Goal: Task Accomplishment & Management: Use online tool/utility

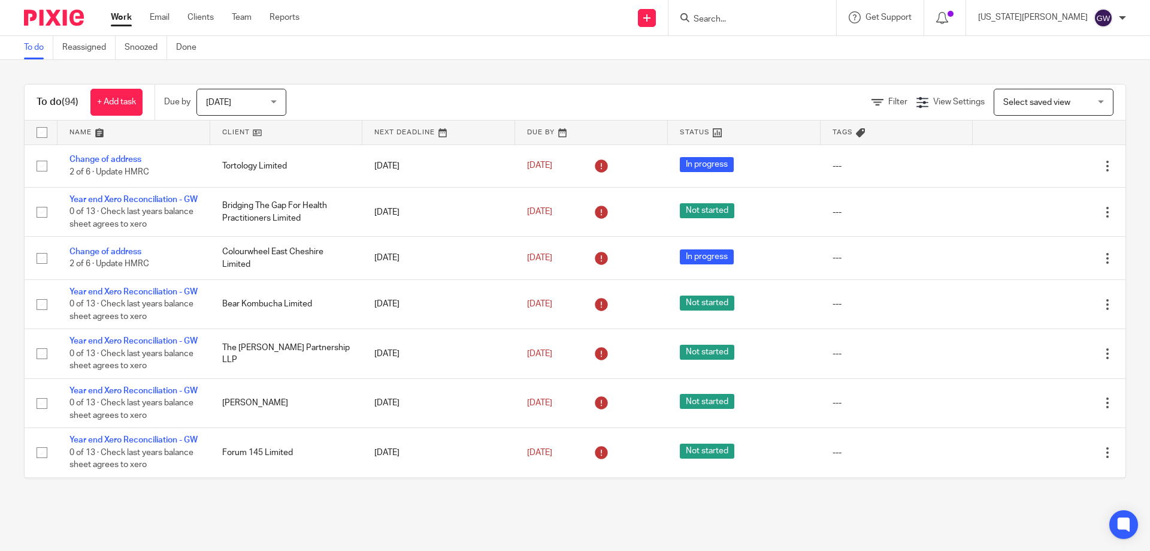
drag, startPoint x: 779, startPoint y: 11, endPoint x: 766, endPoint y: 29, distance: 22.3
click at [779, 11] on form at bounding box center [757, 17] width 128 height 15
click at [766, 29] on div at bounding box center [753, 17] width 168 height 35
click at [765, 23] on input "Search" at bounding box center [747, 19] width 108 height 11
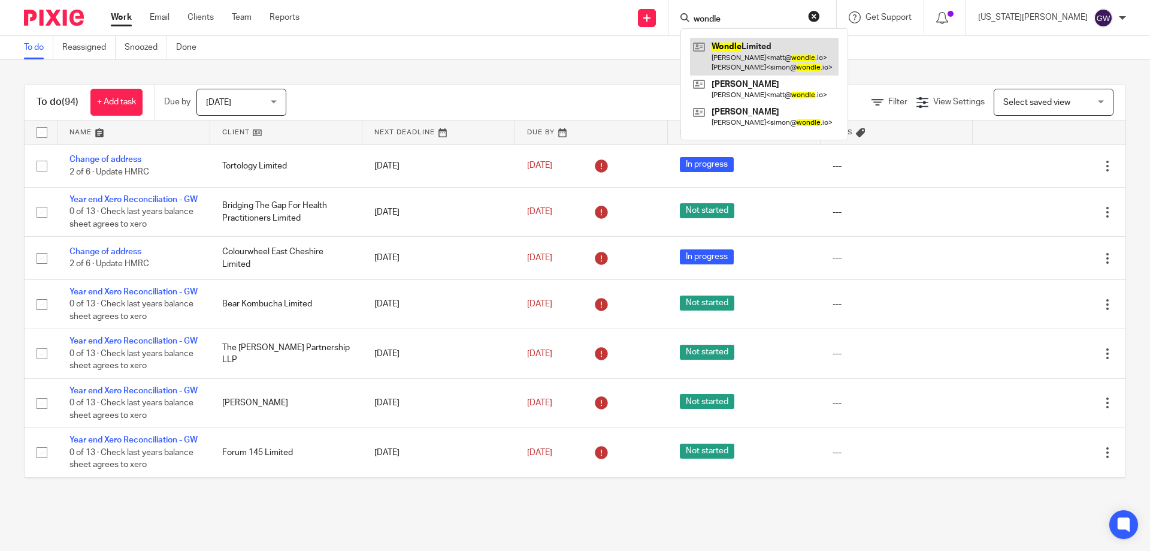
type input "wondle"
click at [826, 45] on link at bounding box center [764, 56] width 149 height 37
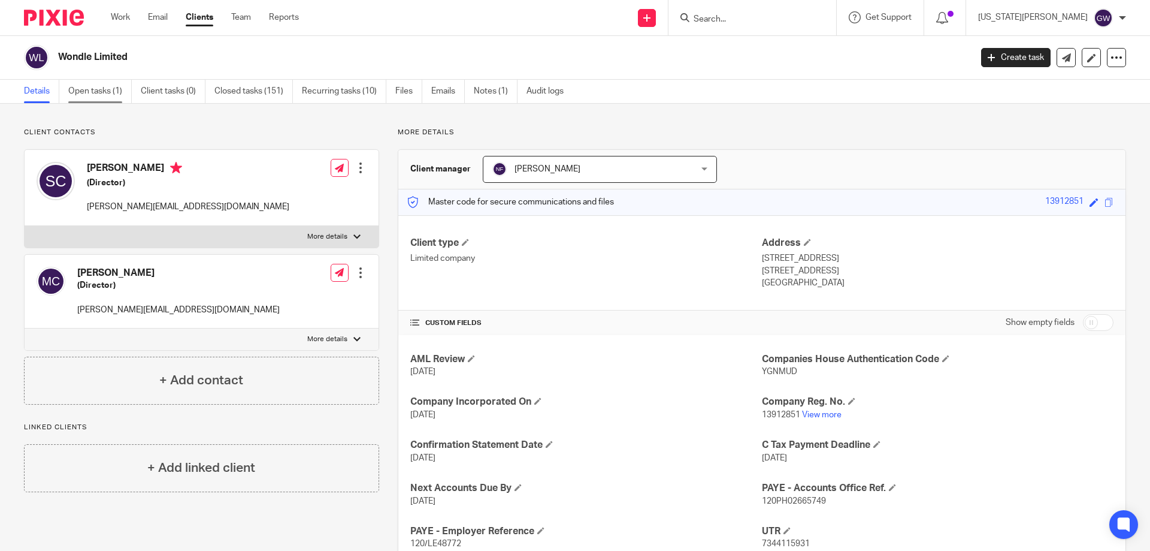
click at [110, 95] on link "Open tasks (1)" at bounding box center [100, 91] width 64 height 23
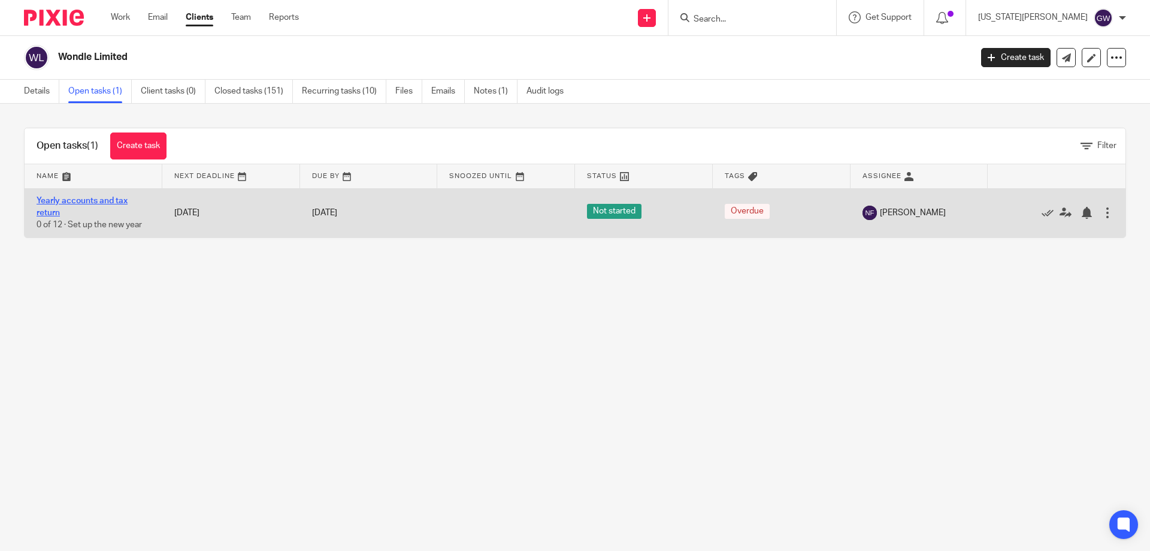
click at [93, 200] on link "Yearly accounts and tax return" at bounding box center [82, 207] width 91 height 20
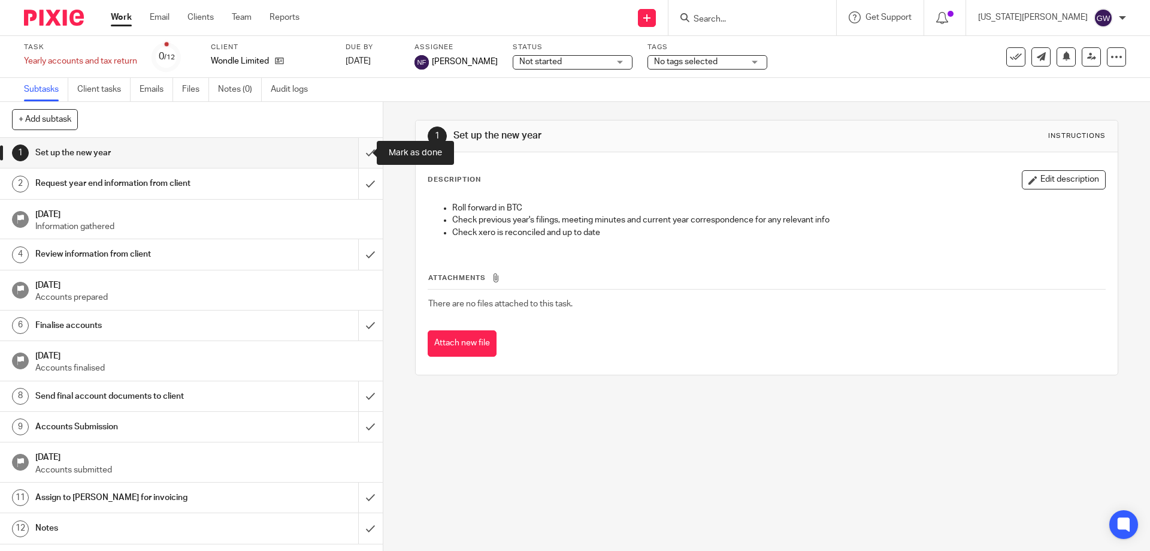
click at [353, 151] on input "submit" at bounding box center [191, 153] width 383 height 30
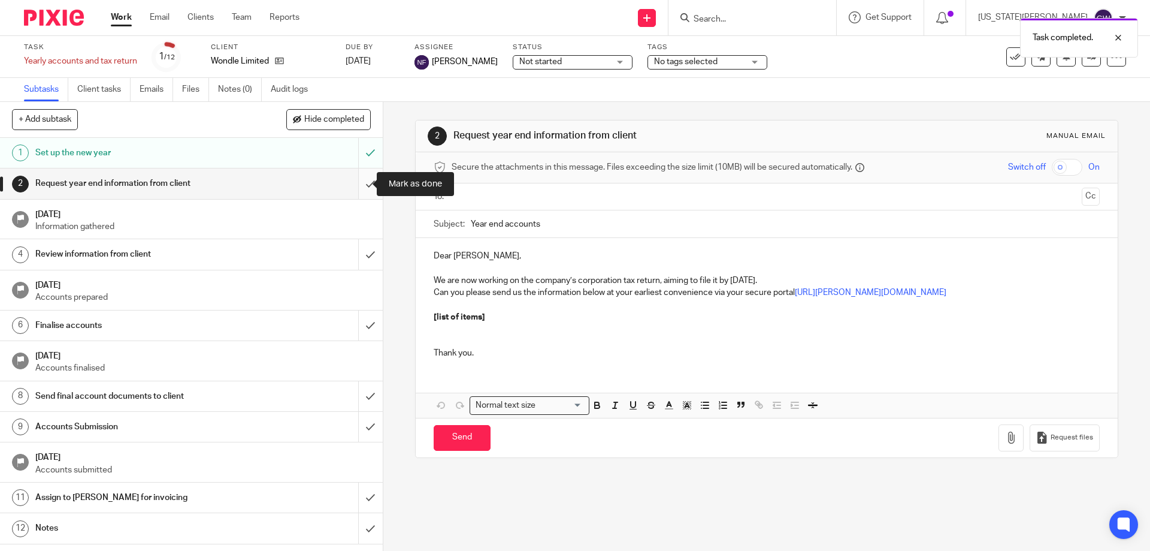
click at [362, 186] on input "submit" at bounding box center [191, 183] width 383 height 30
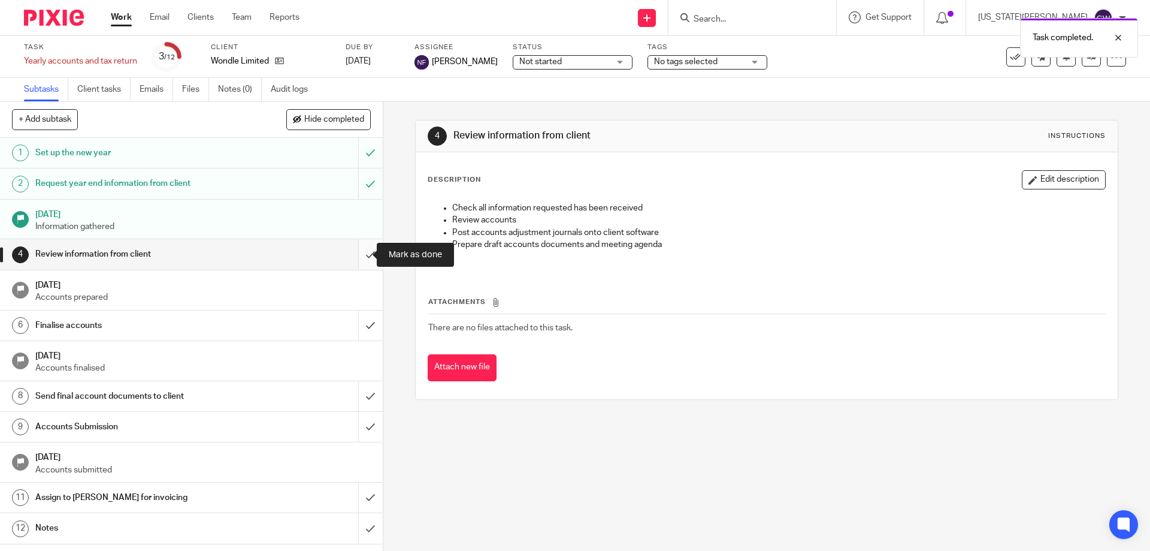
click at [355, 250] on input "submit" at bounding box center [191, 254] width 383 height 30
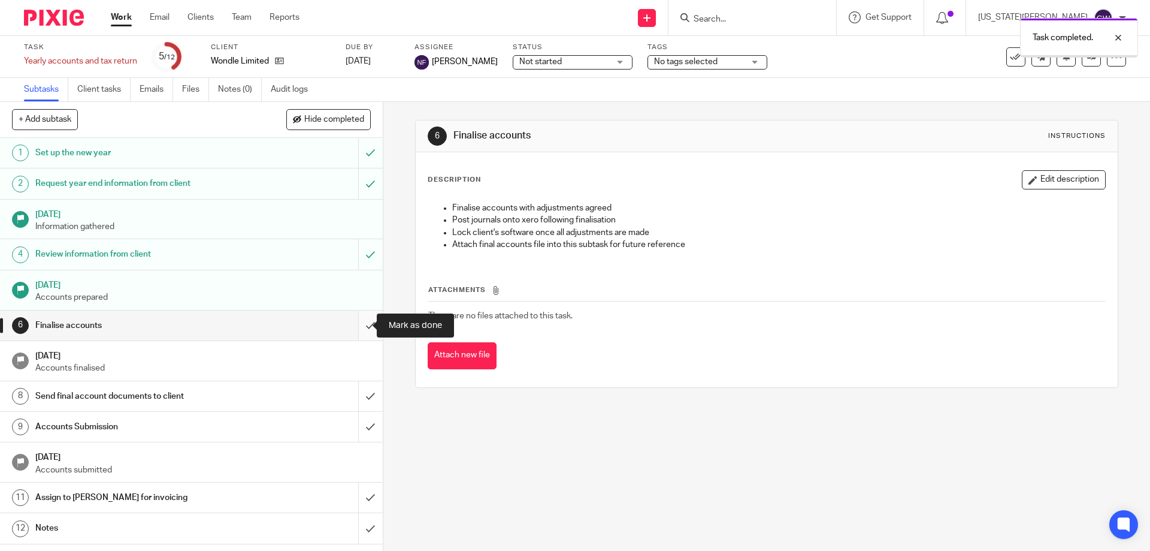
click at [353, 321] on input "submit" at bounding box center [191, 325] width 383 height 30
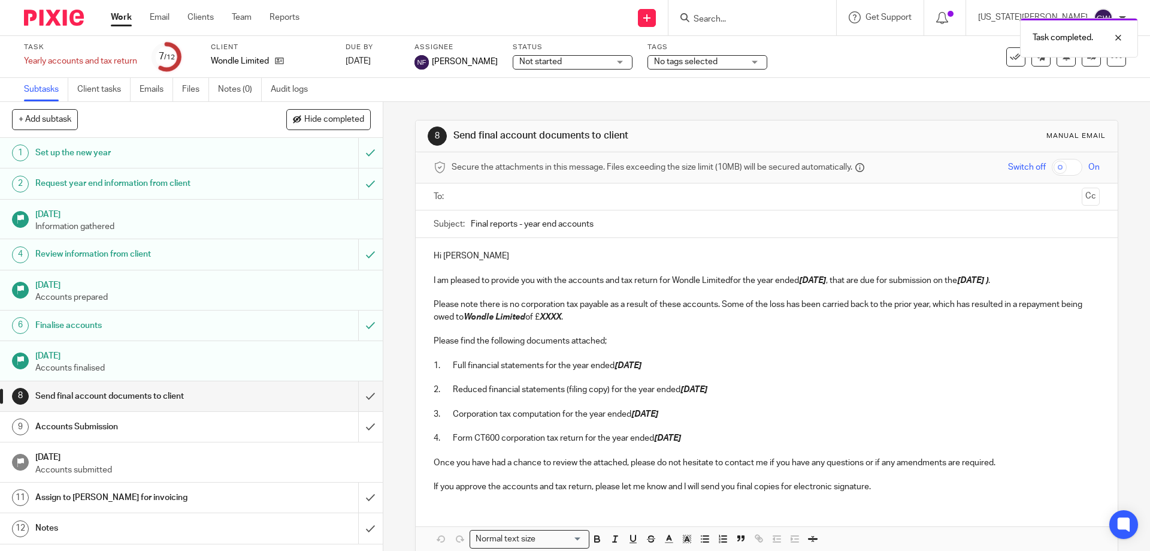
click at [593, 315] on p "Please note there is no corporation tax payable as a result of these accounts. …" at bounding box center [767, 310] width 666 height 25
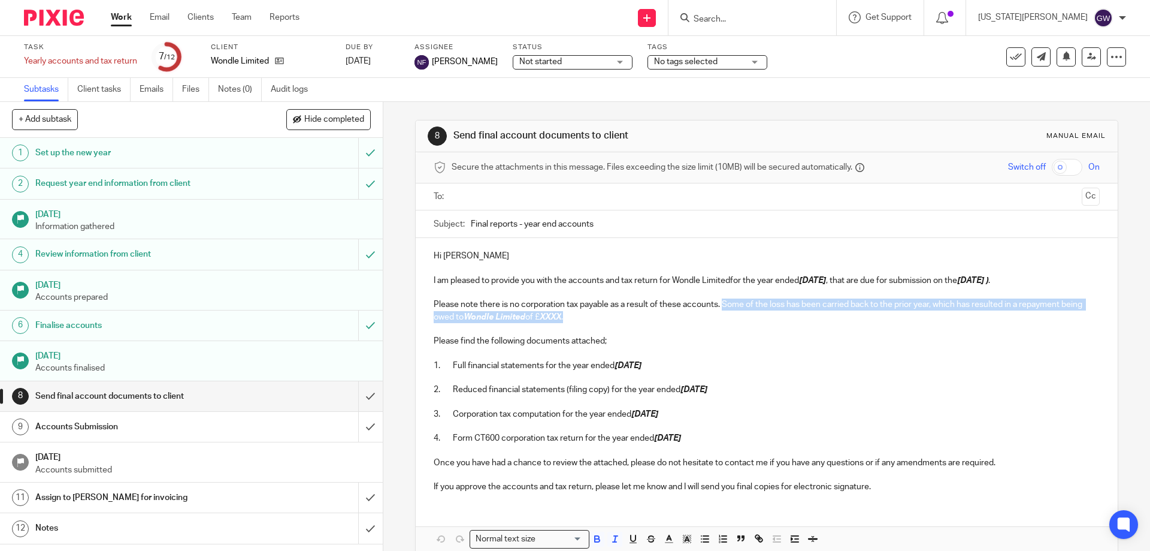
drag, startPoint x: 545, startPoint y: 322, endPoint x: 721, endPoint y: 310, distance: 176.0
click at [721, 310] on p "Please note there is no corporation tax payable as a result of these accounts. …" at bounding box center [767, 310] width 666 height 25
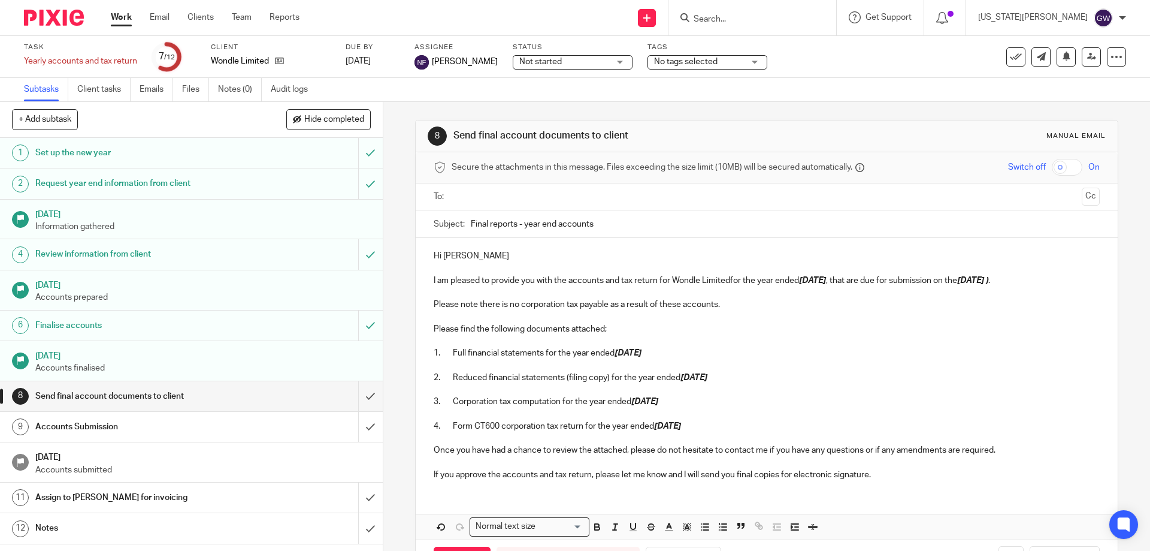
click at [726, 280] on p "I am pleased to provide you with the accounts and tax return for Wondle Limited…" at bounding box center [767, 280] width 666 height 12
click at [729, 280] on p "I am pleased to provide you with the accounts and tax return for Wondle Limited…" at bounding box center [767, 280] width 666 height 12
click at [1040, 281] on p "I am pleased to provide you with the accounts and tax return for Wondle Limited…" at bounding box center [767, 280] width 666 height 12
click at [990, 280] on em "30 Nov 2025 )" at bounding box center [974, 280] width 31 height 8
click at [502, 185] on div at bounding box center [767, 196] width 628 height 27
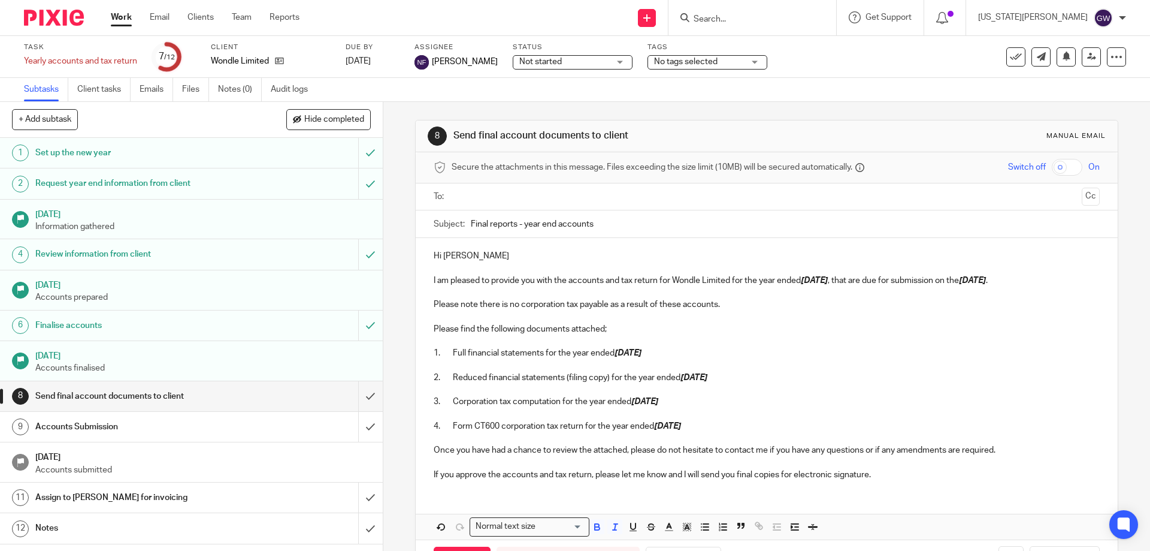
click at [500, 198] on input "text" at bounding box center [766, 197] width 621 height 14
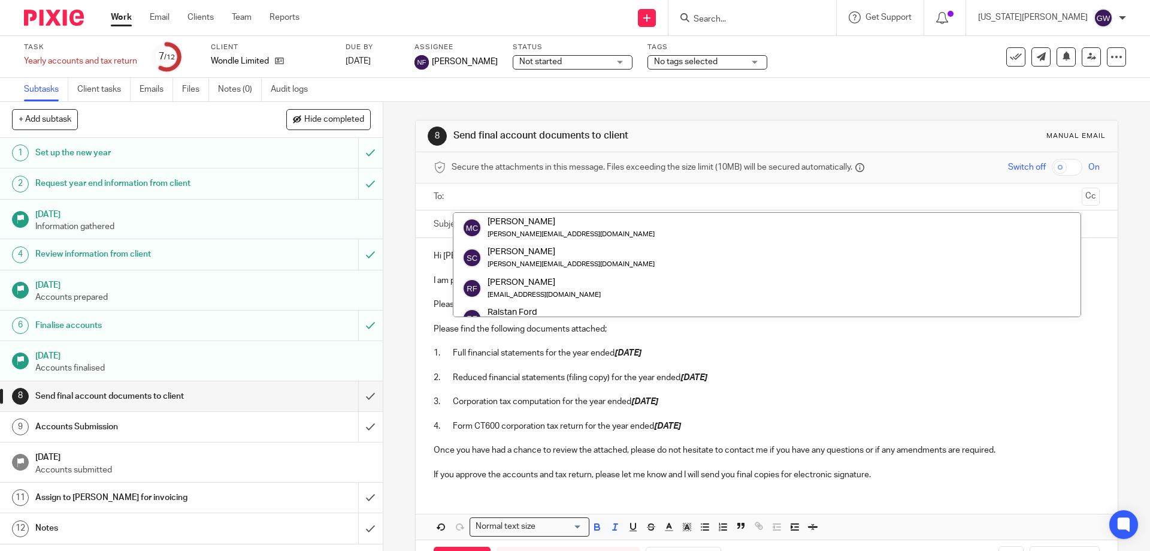
click at [570, 200] on input "text" at bounding box center [766, 197] width 621 height 14
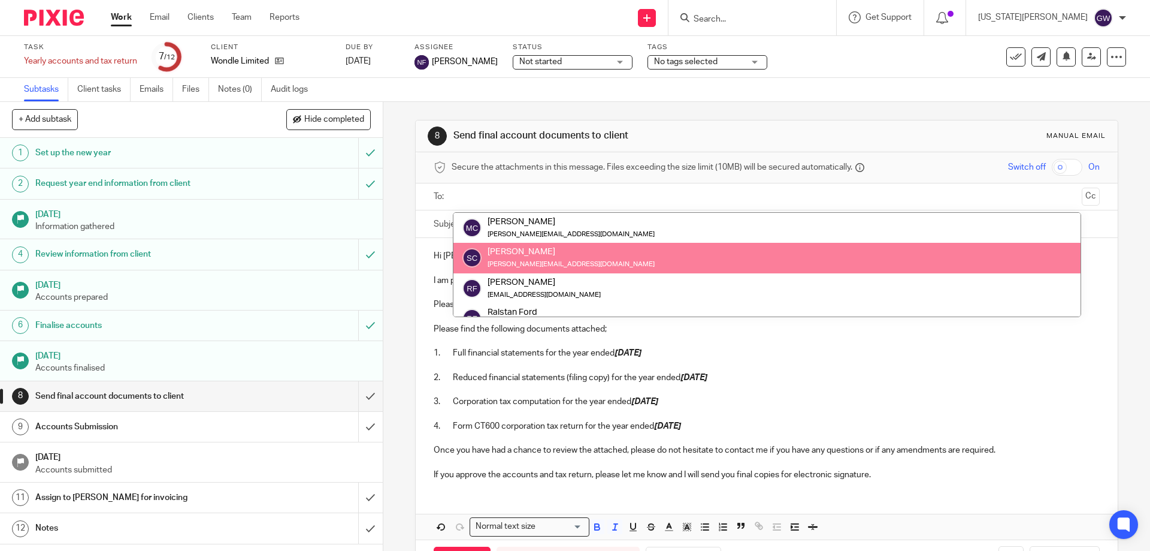
scroll to position [60, 0]
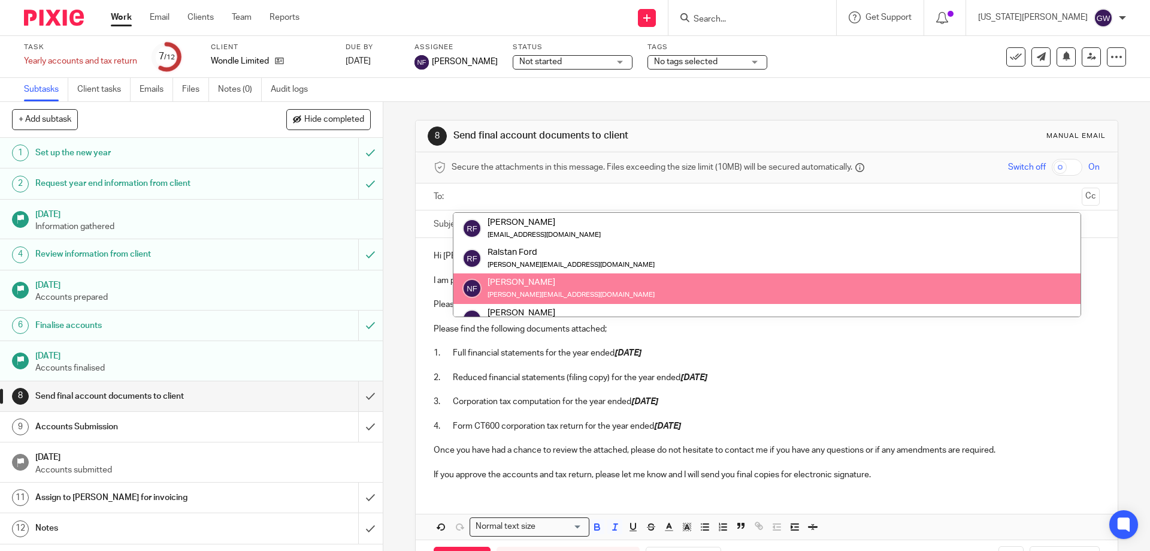
click at [1065, 370] on p at bounding box center [767, 365] width 666 height 12
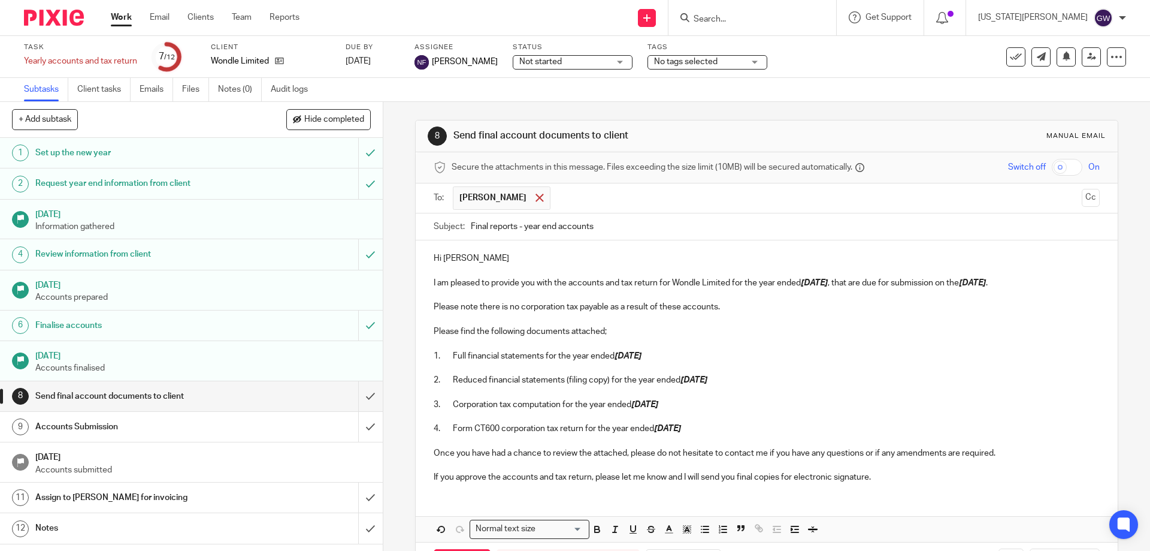
click at [536, 200] on span at bounding box center [540, 198] width 8 height 8
click at [476, 202] on input "text" at bounding box center [766, 197] width 621 height 14
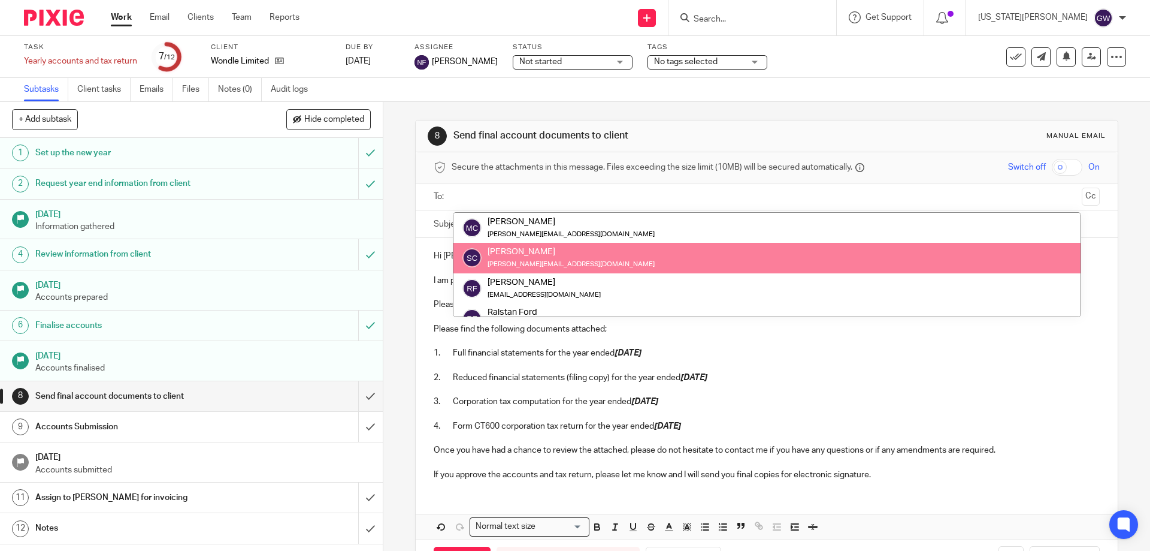
scroll to position [30, 0]
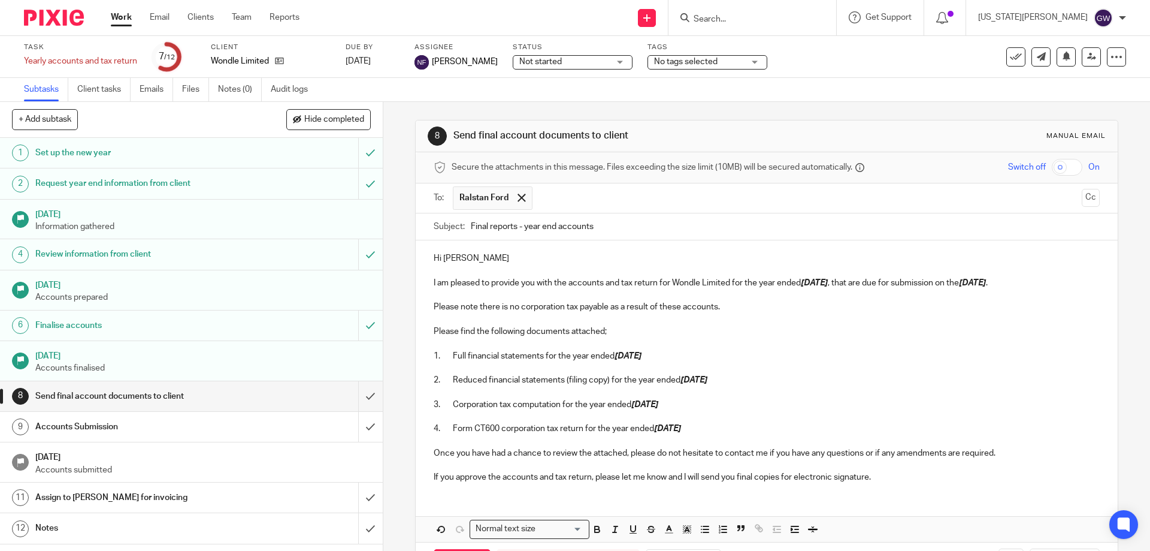
click at [945, 365] on p at bounding box center [767, 368] width 666 height 12
click at [524, 194] on div at bounding box center [522, 198] width 14 height 18
click at [458, 204] on ul at bounding box center [767, 197] width 628 height 20
click at [469, 201] on input "text" at bounding box center [766, 197] width 621 height 14
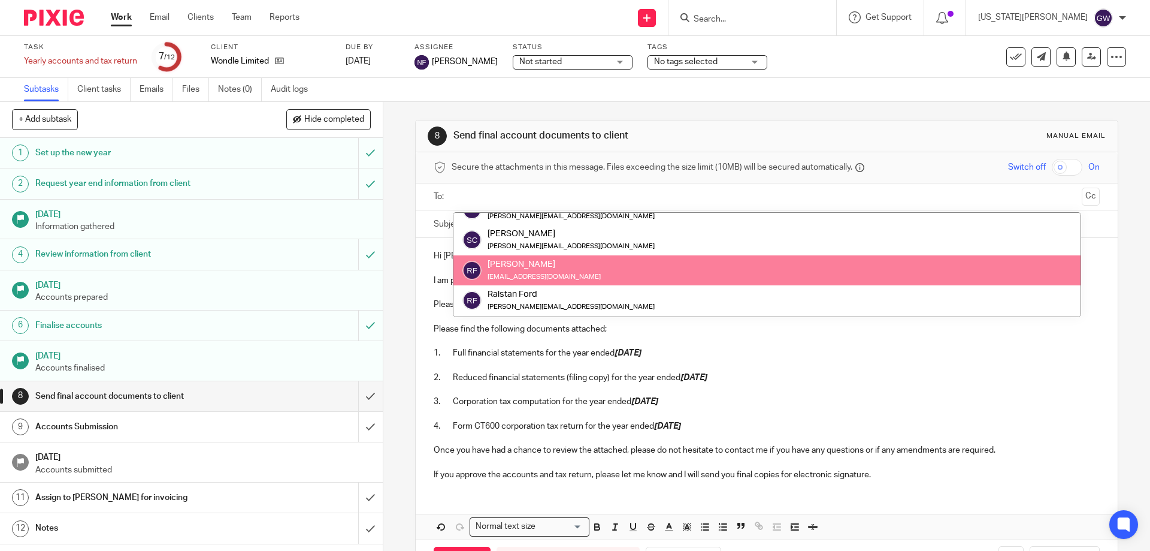
scroll to position [0, 0]
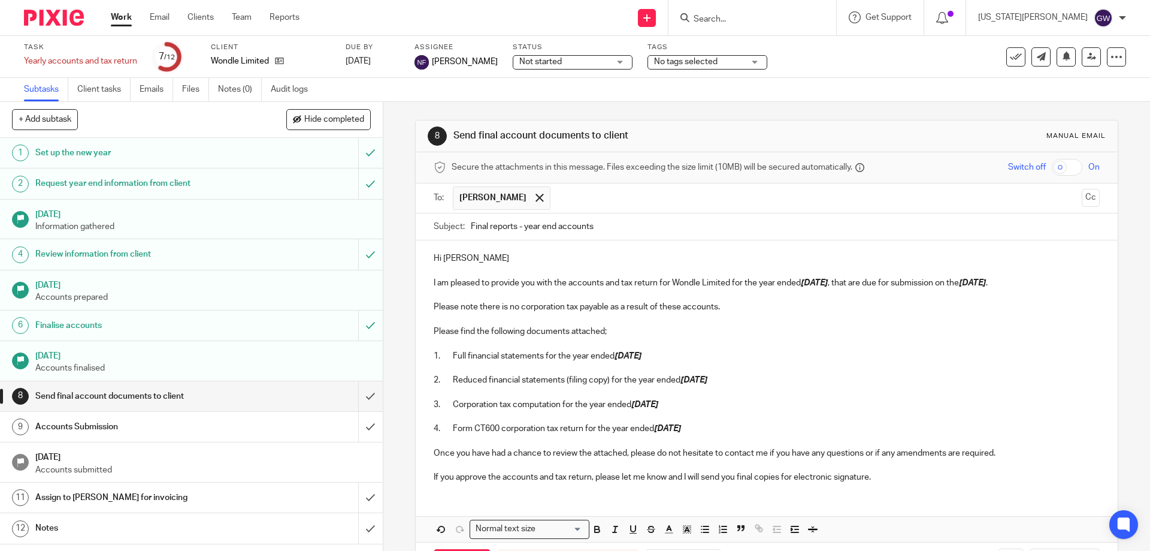
click at [557, 194] on input "text" at bounding box center [817, 197] width 521 height 23
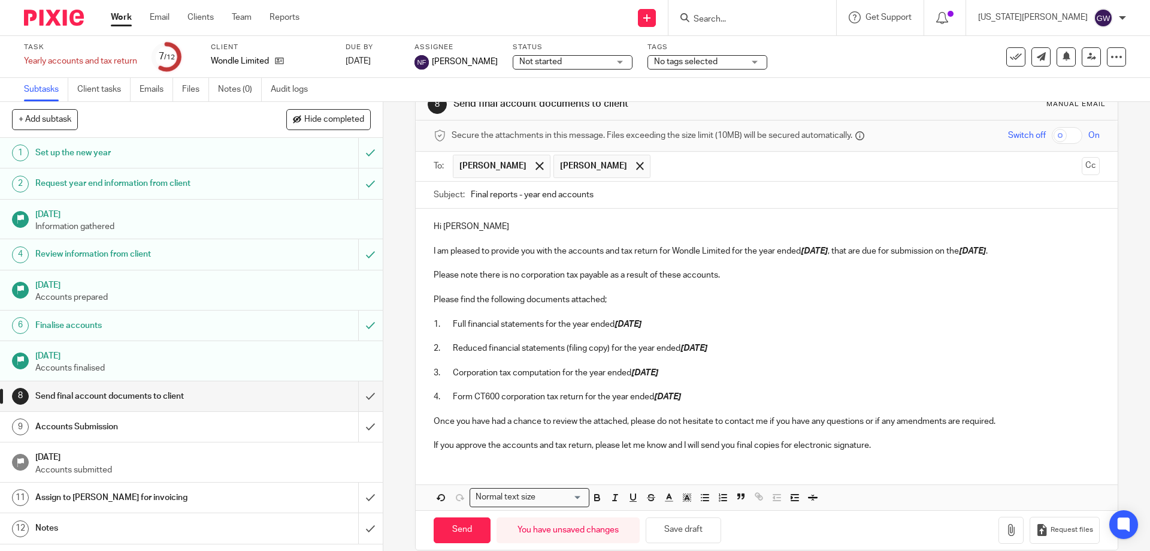
scroll to position [49, 0]
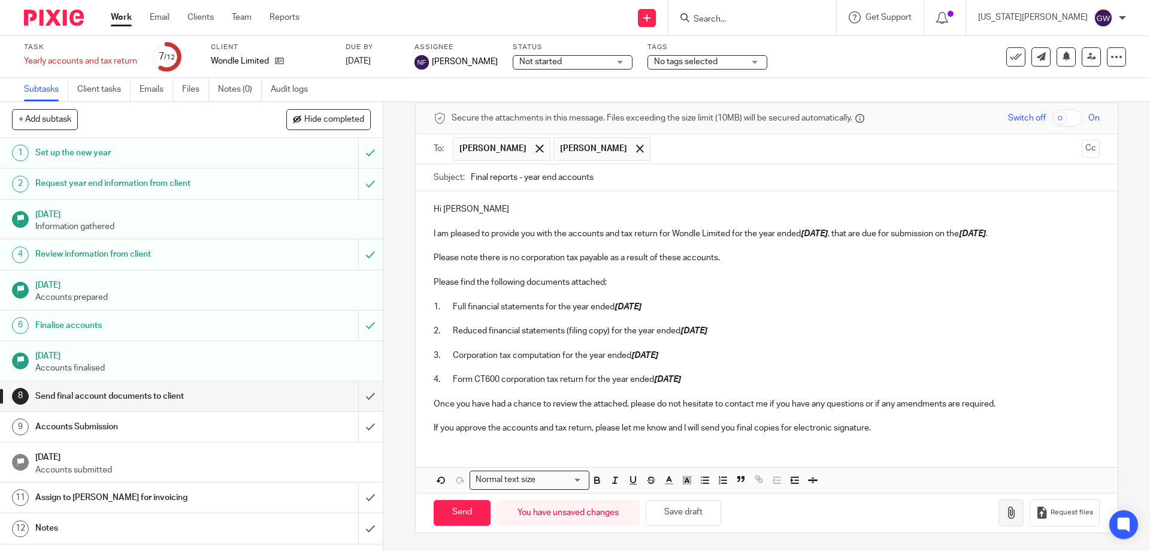
click at [999, 511] on button "button" at bounding box center [1011, 512] width 25 height 27
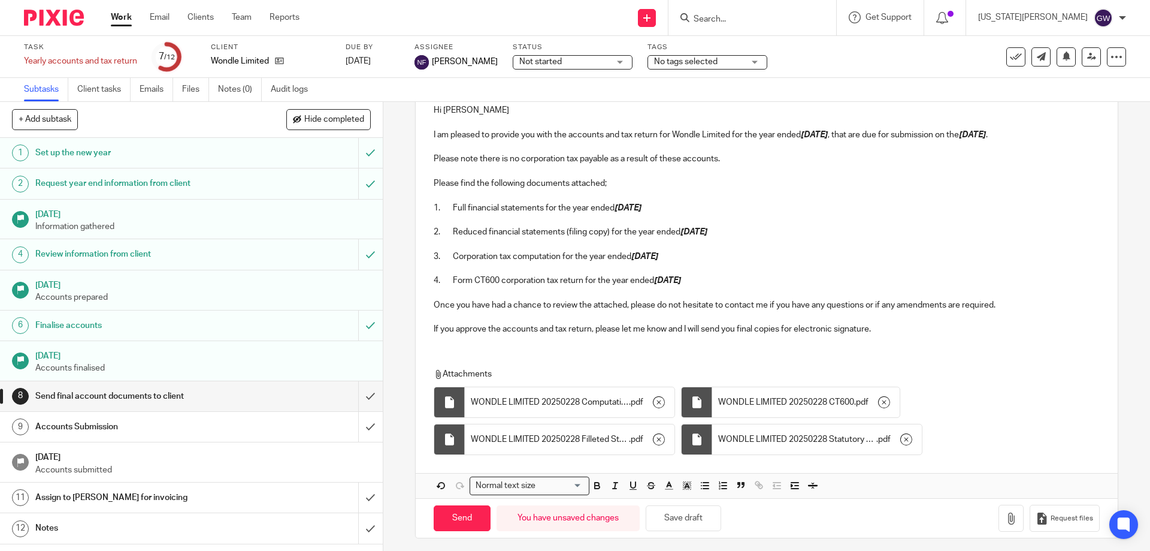
scroll to position [154, 0]
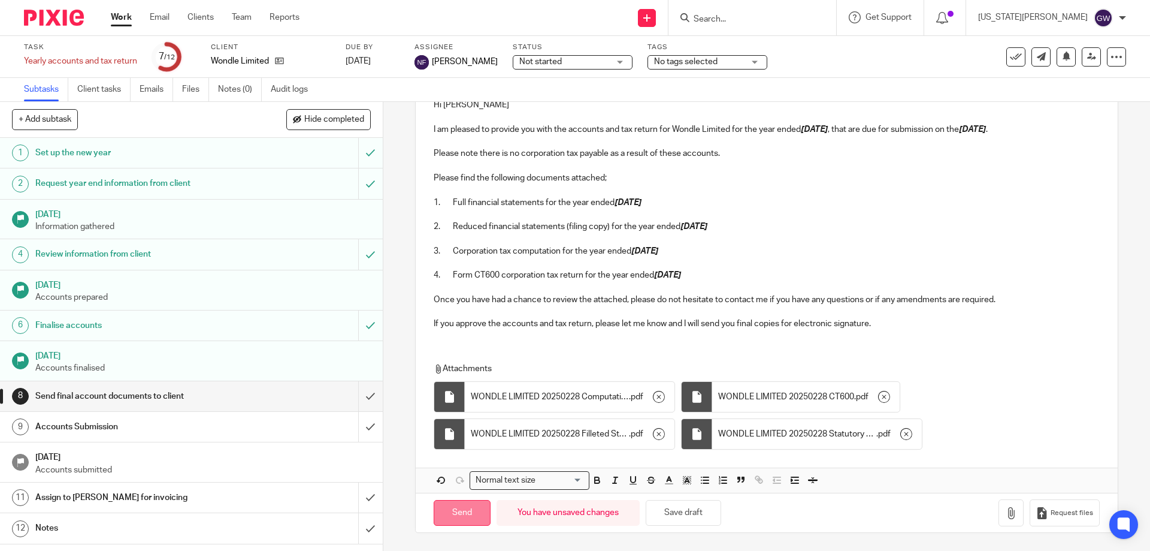
click at [471, 505] on input "Send" at bounding box center [462, 513] width 57 height 26
type input "Sent"
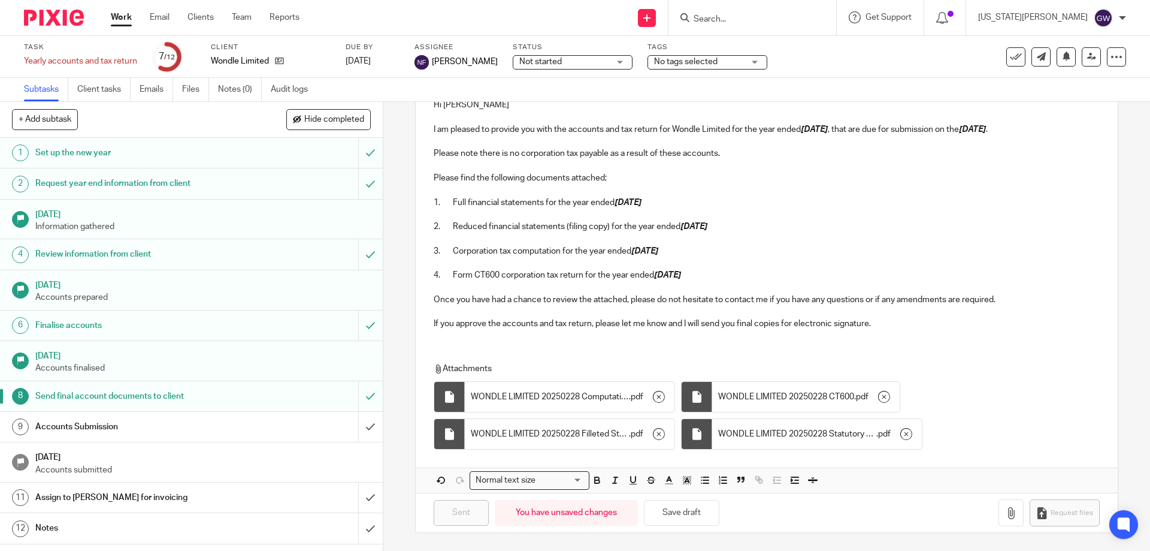
click at [774, 21] on input "Search" at bounding box center [747, 19] width 108 height 11
type input "lcc"
click at [795, 52] on link at bounding box center [766, 56] width 152 height 37
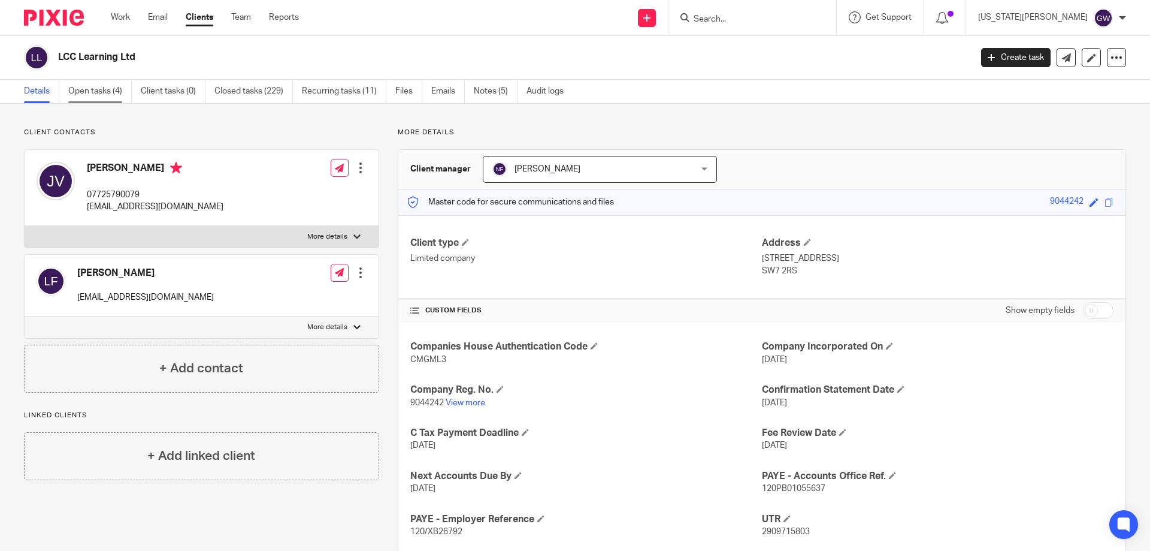
click at [106, 85] on link "Open tasks (4)" at bounding box center [100, 91] width 64 height 23
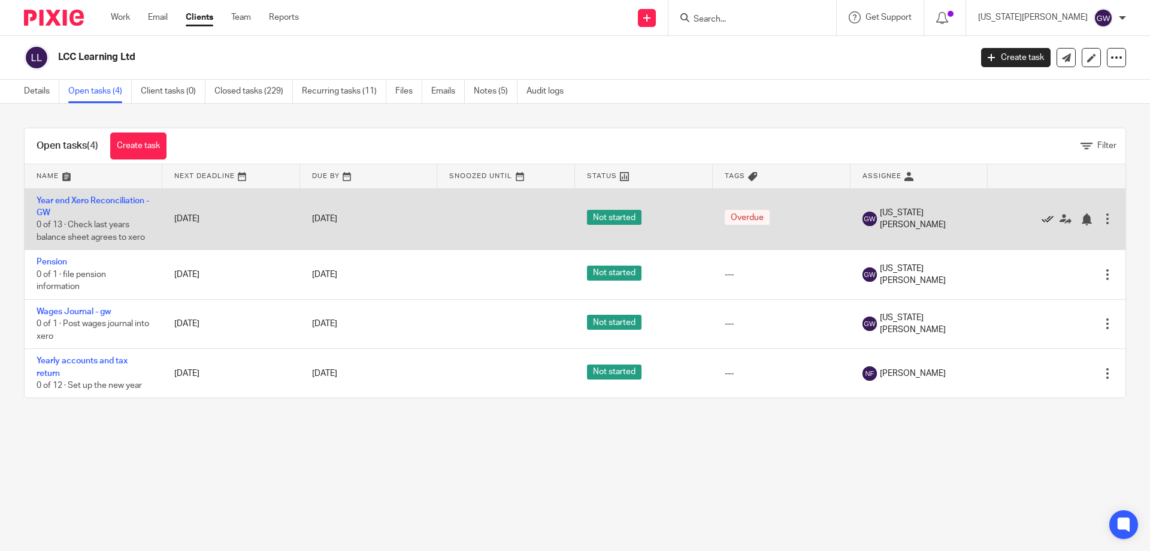
click at [1042, 220] on icon at bounding box center [1048, 219] width 12 height 12
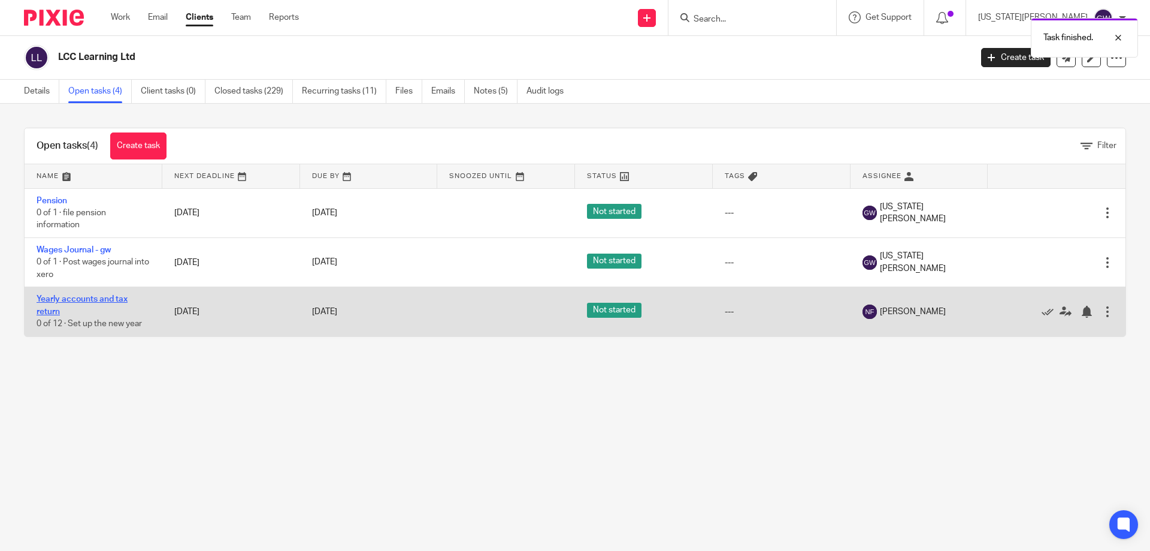
click at [114, 299] on link "Yearly accounts and tax return" at bounding box center [82, 305] width 91 height 20
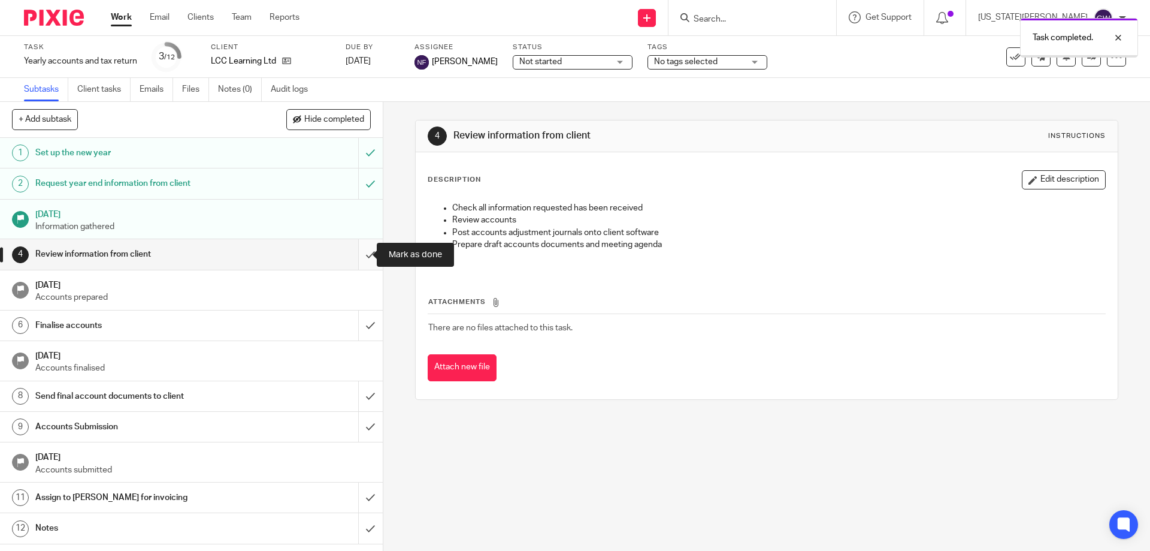
click at [358, 254] on input "submit" at bounding box center [191, 254] width 383 height 30
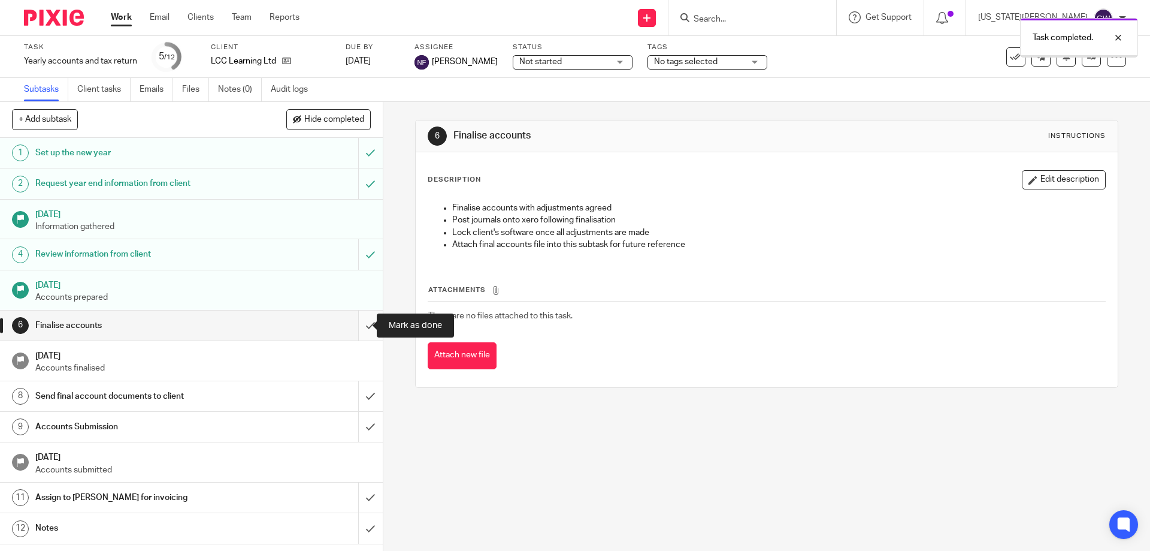
click at [355, 327] on input "submit" at bounding box center [191, 325] width 383 height 30
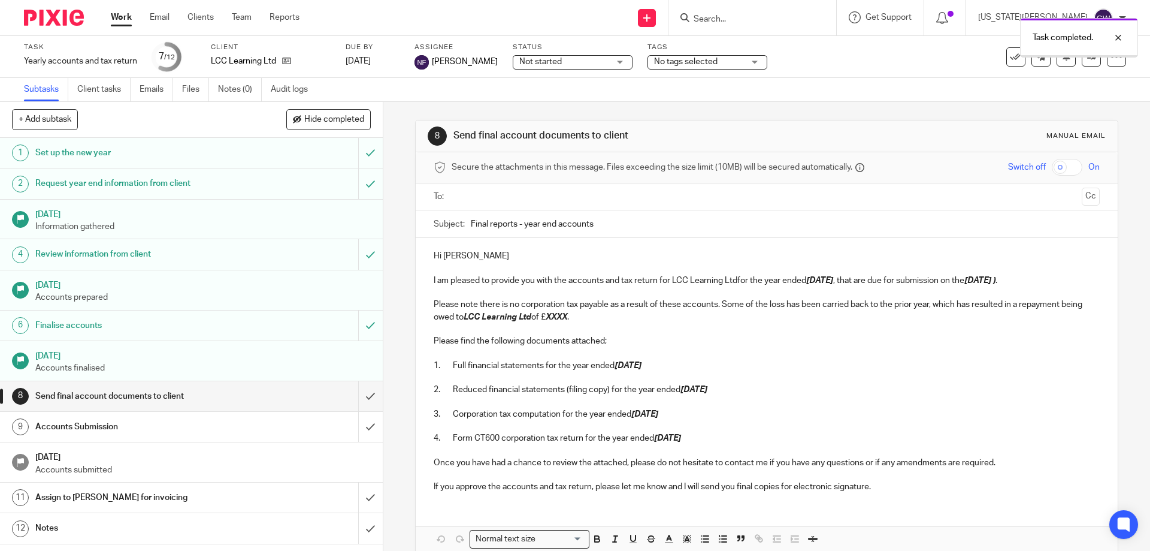
click at [464, 201] on input "text" at bounding box center [766, 197] width 621 height 14
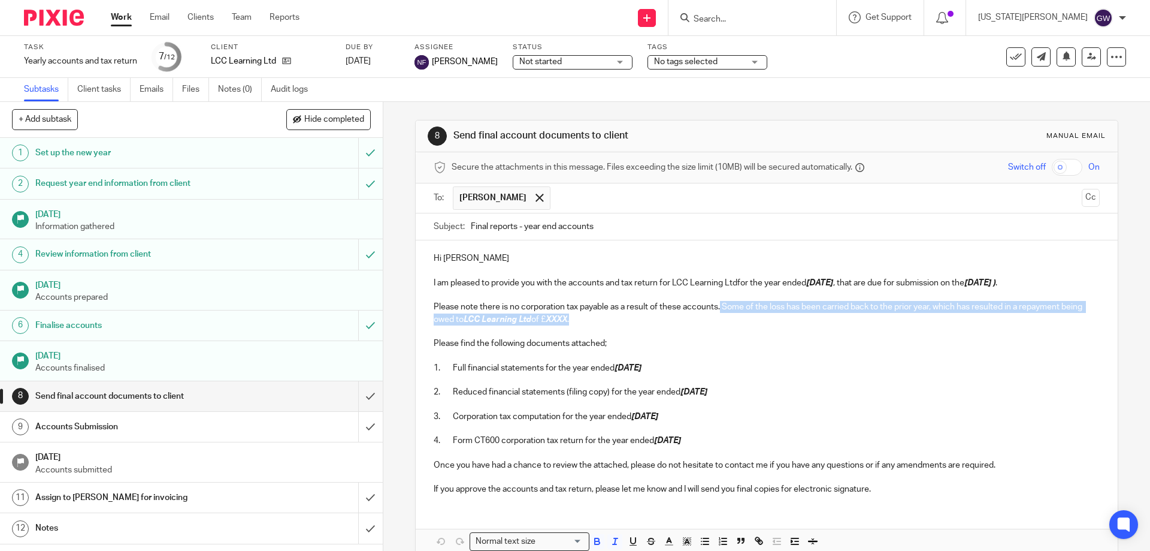
drag, startPoint x: 600, startPoint y: 318, endPoint x: 718, endPoint y: 309, distance: 119.0
click at [718, 309] on p "Please note there is no corporation tax payable as a result of these accounts. …" at bounding box center [767, 313] width 666 height 25
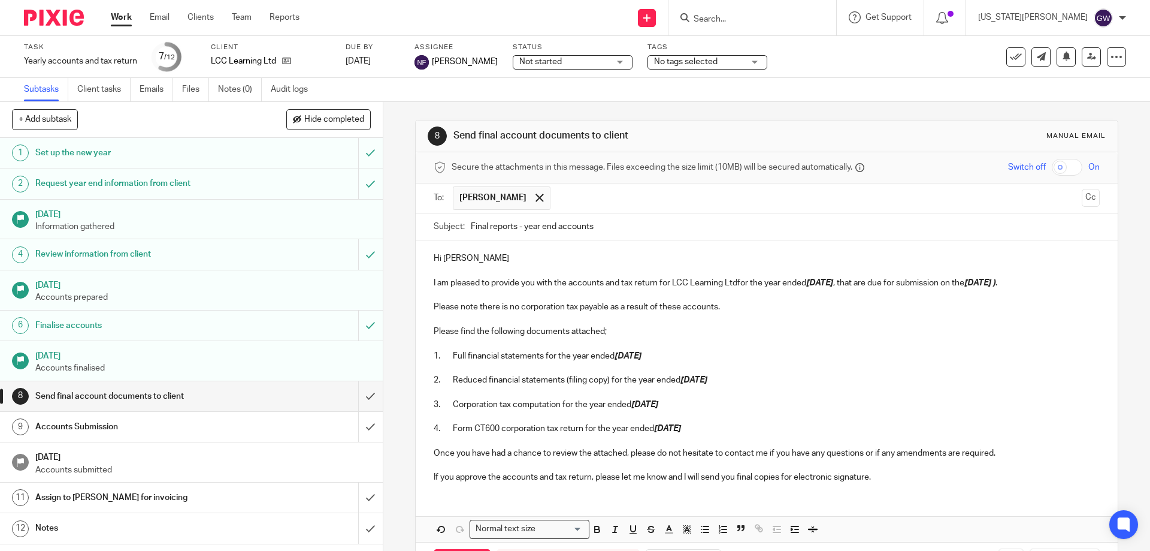
click at [1040, 285] on p "I am pleased to provide you with the accounts and tax return for LCC Learning L…" at bounding box center [767, 283] width 666 height 12
click at [737, 281] on p "I am pleased to provide you with the accounts and tax return for LCC Learning L…" at bounding box center [767, 283] width 666 height 12
click at [736, 282] on p "I am pleased to provide you with the accounts and tax return for LCC Learning L…" at bounding box center [767, 283] width 666 height 12
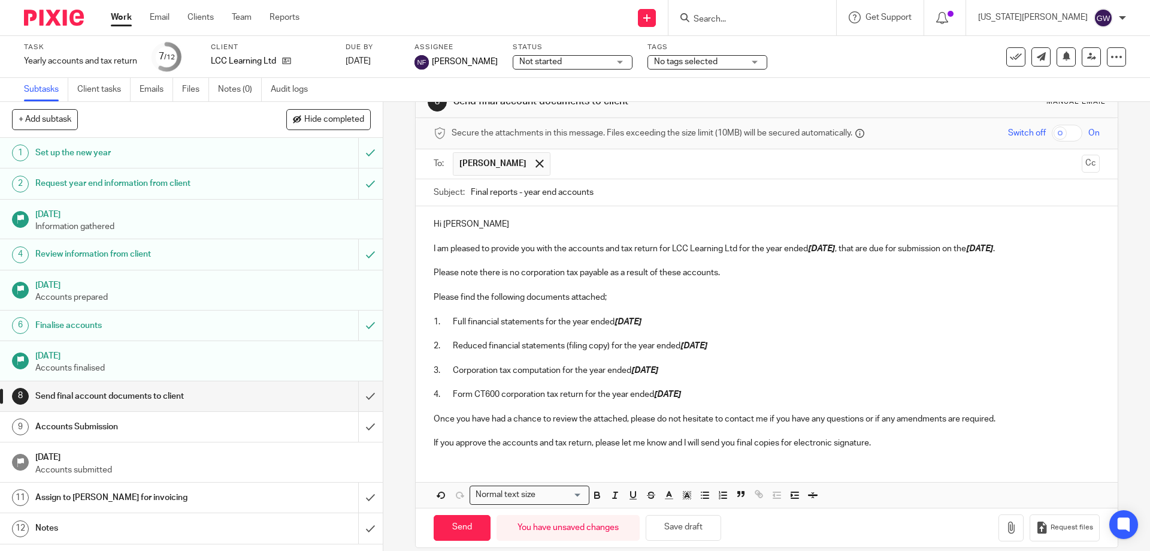
scroll to position [49, 0]
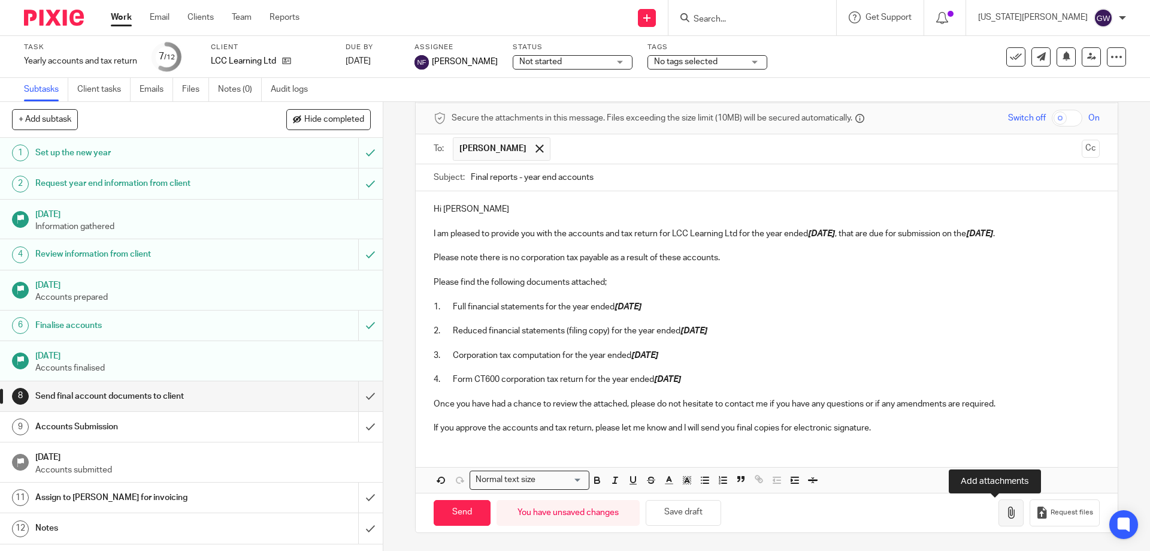
click at [1005, 509] on icon "button" at bounding box center [1011, 512] width 12 height 12
click at [999, 504] on button "button" at bounding box center [1011, 512] width 25 height 27
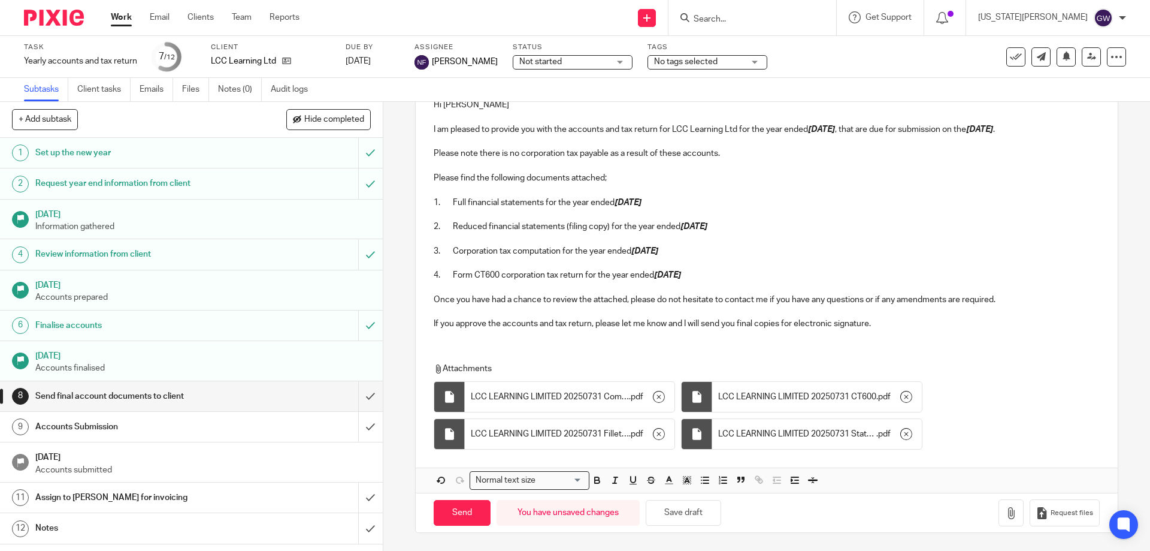
scroll to position [154, 0]
click at [454, 511] on input "Send" at bounding box center [462, 513] width 57 height 26
type input "Sent"
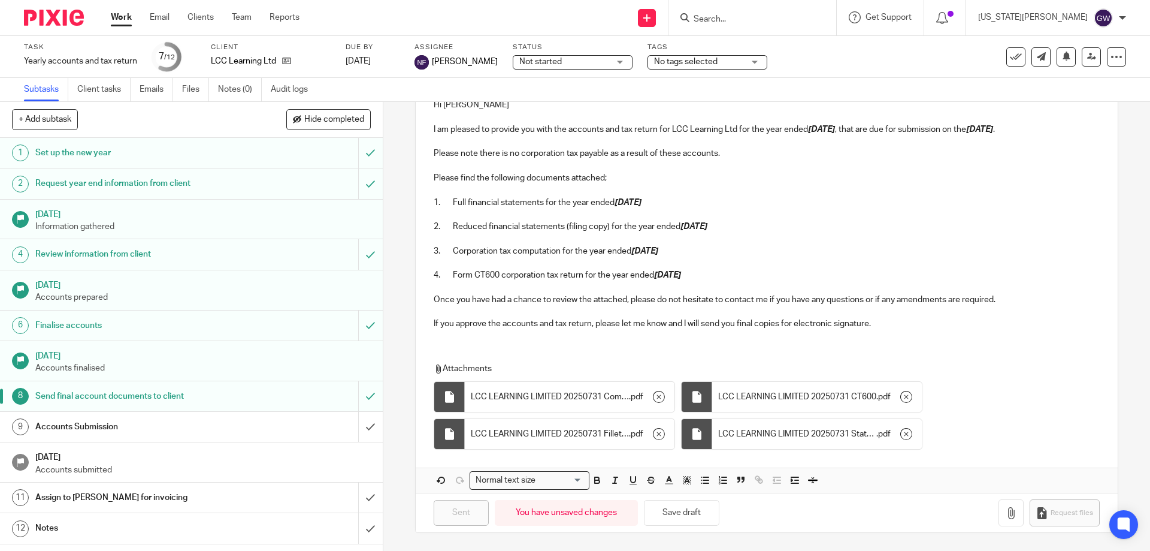
click at [788, 17] on input "Search" at bounding box center [747, 19] width 108 height 11
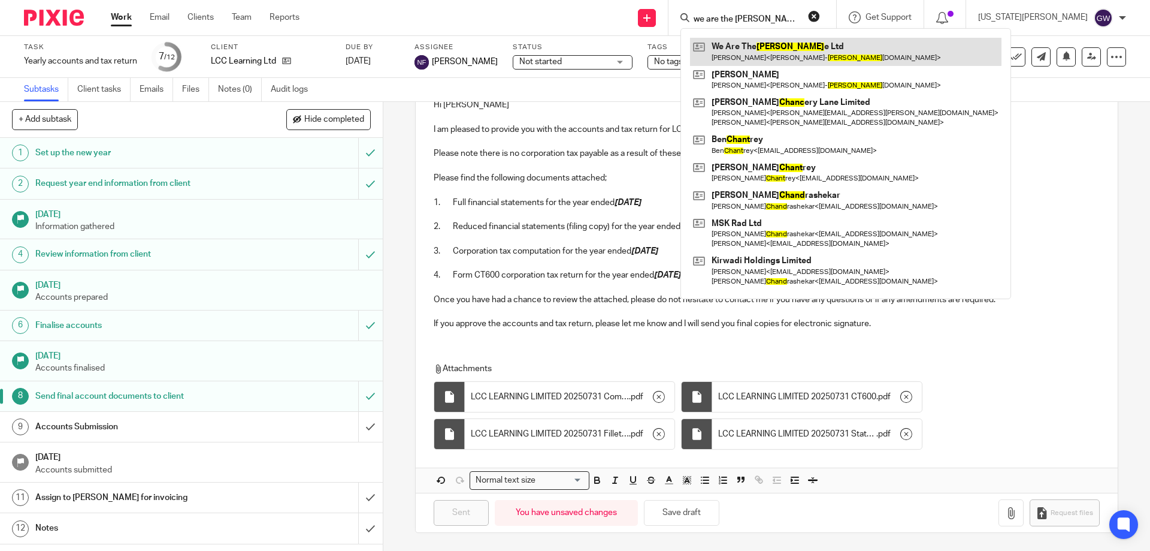
type input "we are the chang"
click at [801, 59] on link at bounding box center [846, 52] width 312 height 28
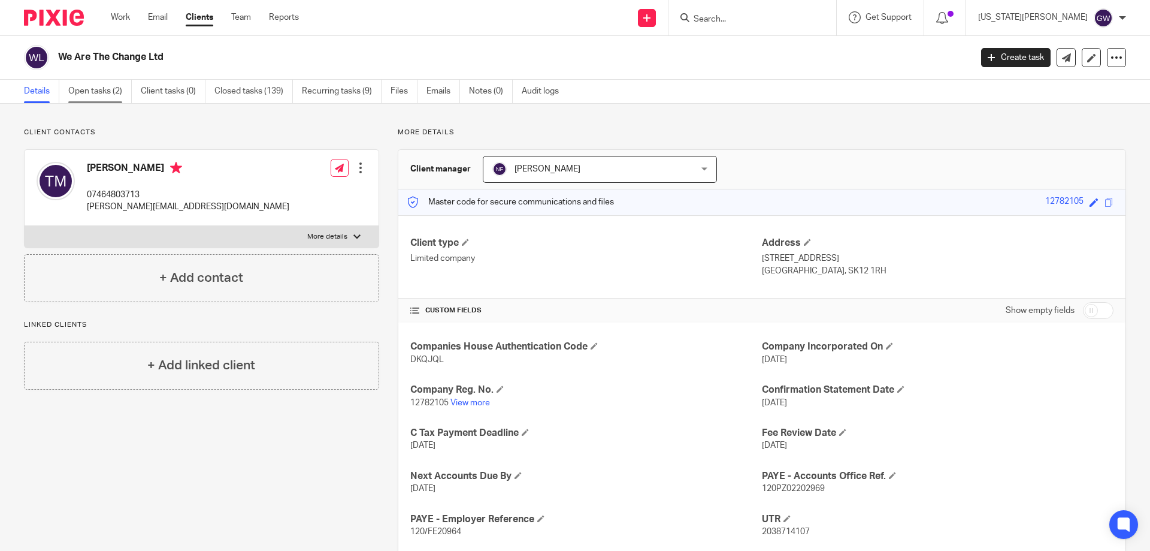
click at [106, 90] on link "Open tasks (2)" at bounding box center [100, 91] width 64 height 23
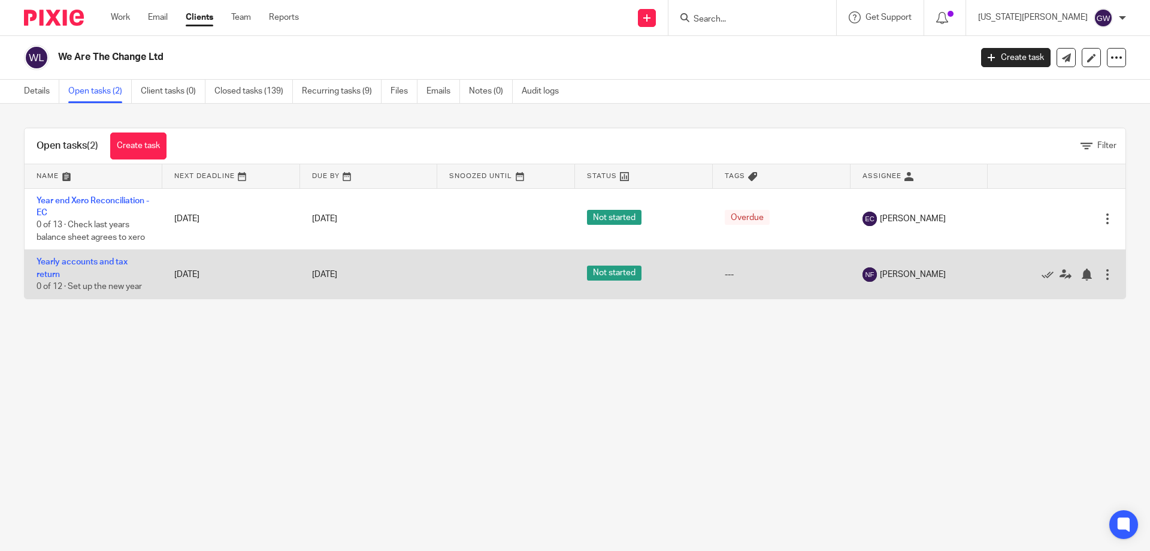
click at [95, 256] on td "Yearly accounts and tax return 0 of 12 · Set up the new year" at bounding box center [94, 274] width 138 height 49
click at [92, 261] on link "Yearly accounts and tax return" at bounding box center [82, 268] width 91 height 20
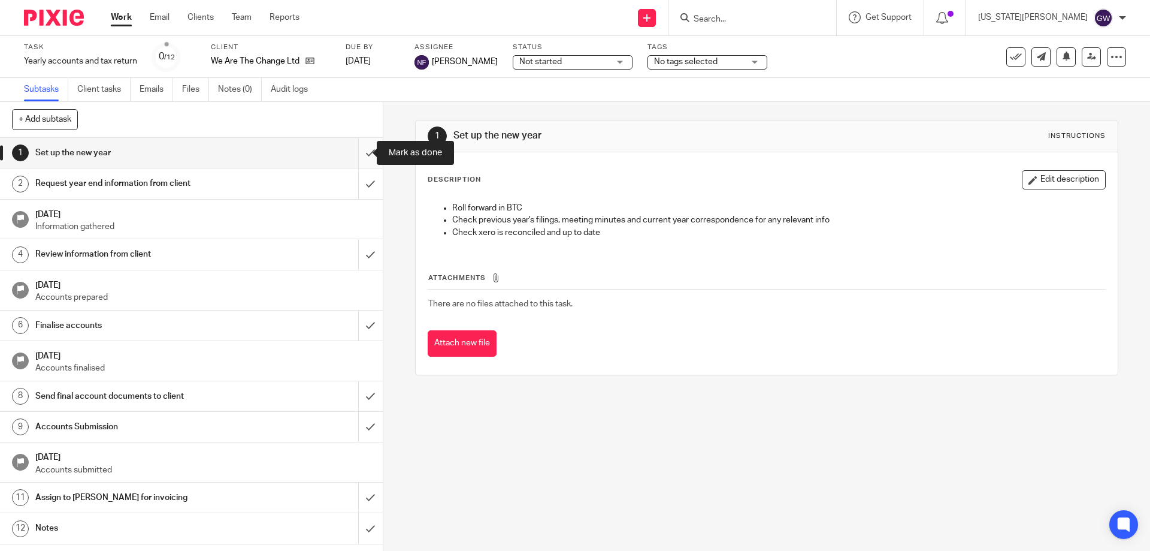
click at [350, 150] on input "submit" at bounding box center [191, 153] width 383 height 30
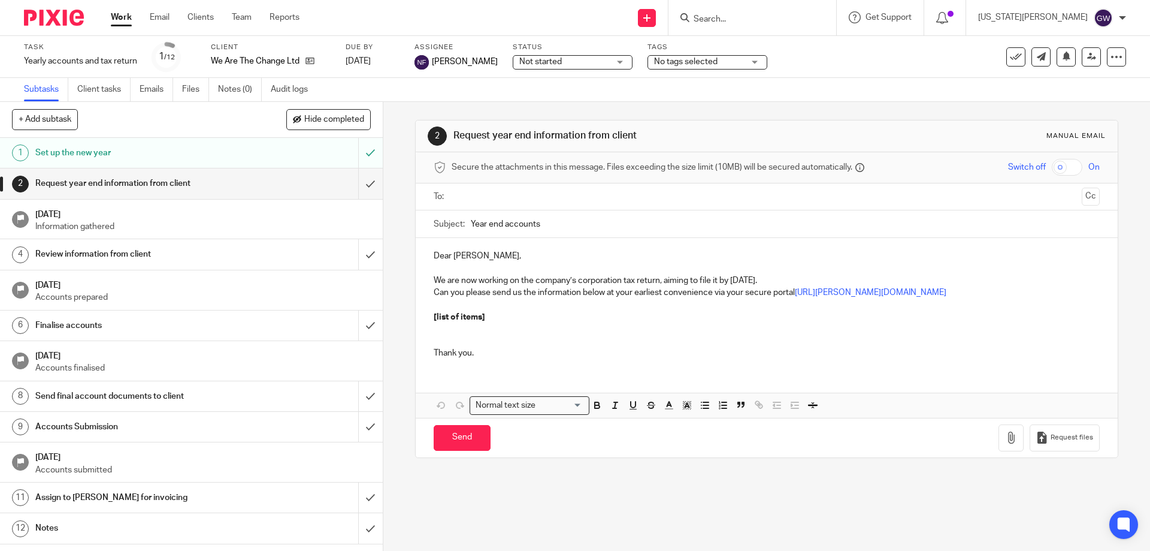
click at [351, 180] on input "submit" at bounding box center [191, 183] width 383 height 30
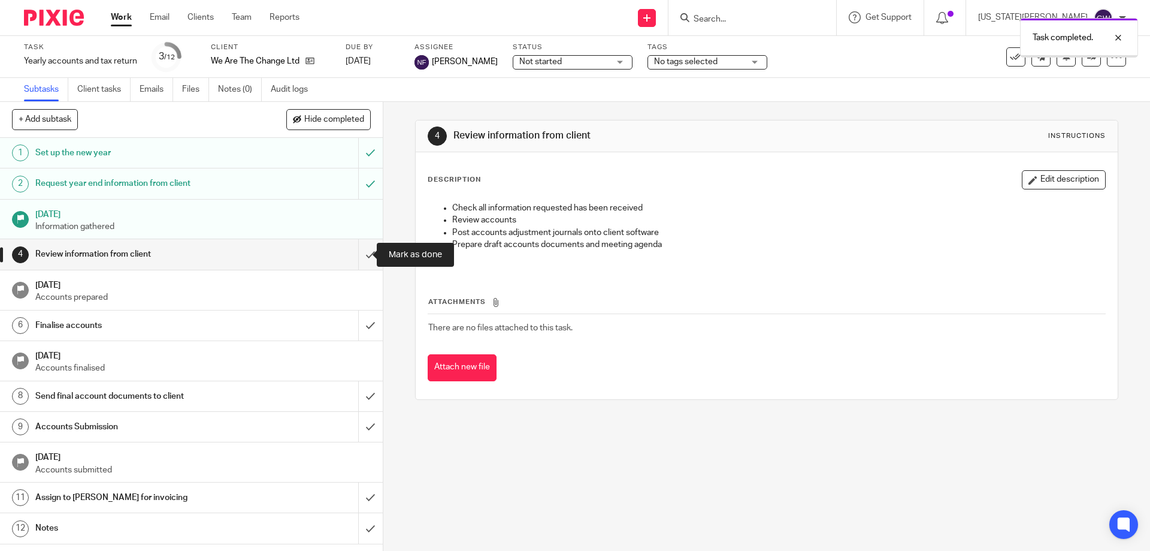
click at [359, 243] on input "submit" at bounding box center [191, 254] width 383 height 30
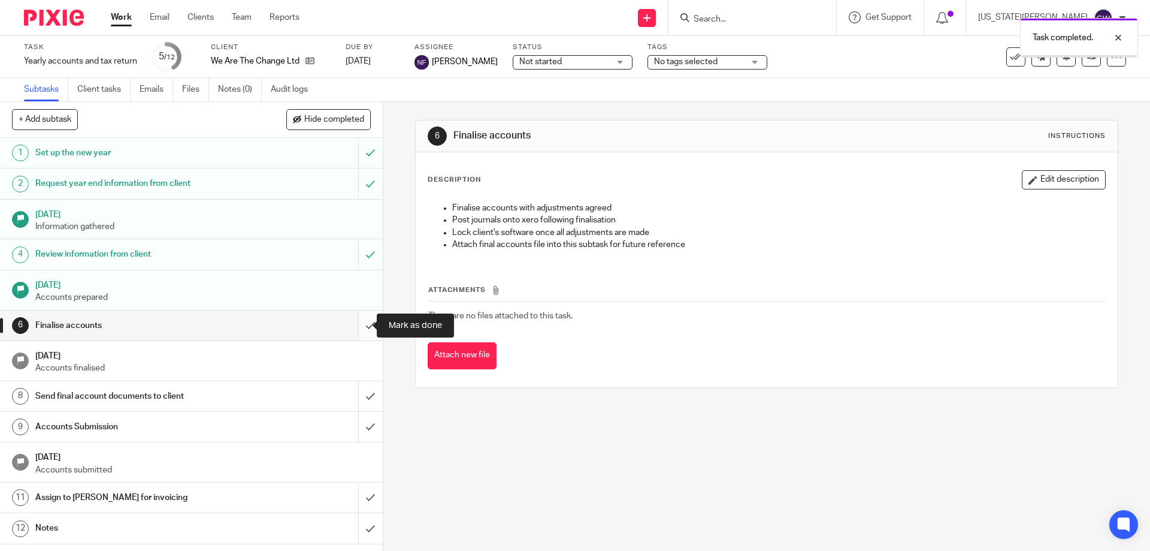
click at [356, 327] on input "submit" at bounding box center [191, 325] width 383 height 30
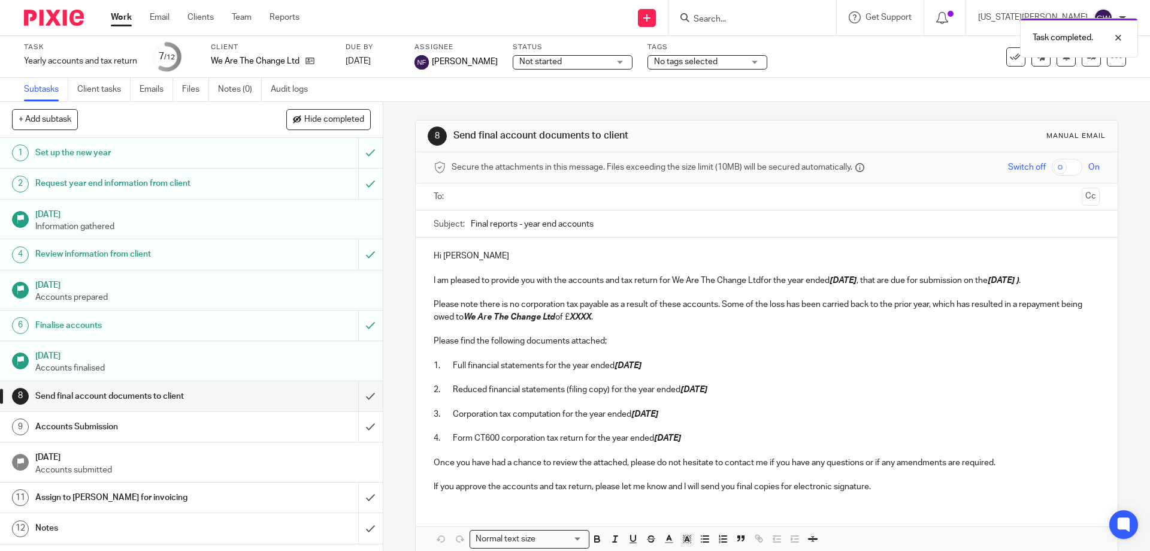
click at [492, 191] on input "text" at bounding box center [766, 197] width 621 height 14
drag, startPoint x: 877, startPoint y: 285, endPoint x: 884, endPoint y: 295, distance: 12.6
click at [878, 285] on p "I am pleased to provide you with the accounts and tax return for We Are The Cha…" at bounding box center [767, 283] width 666 height 12
click at [1063, 284] on p "I am pleased to provide you with the accounts and tax return for We Are The Cha…" at bounding box center [767, 283] width 666 height 12
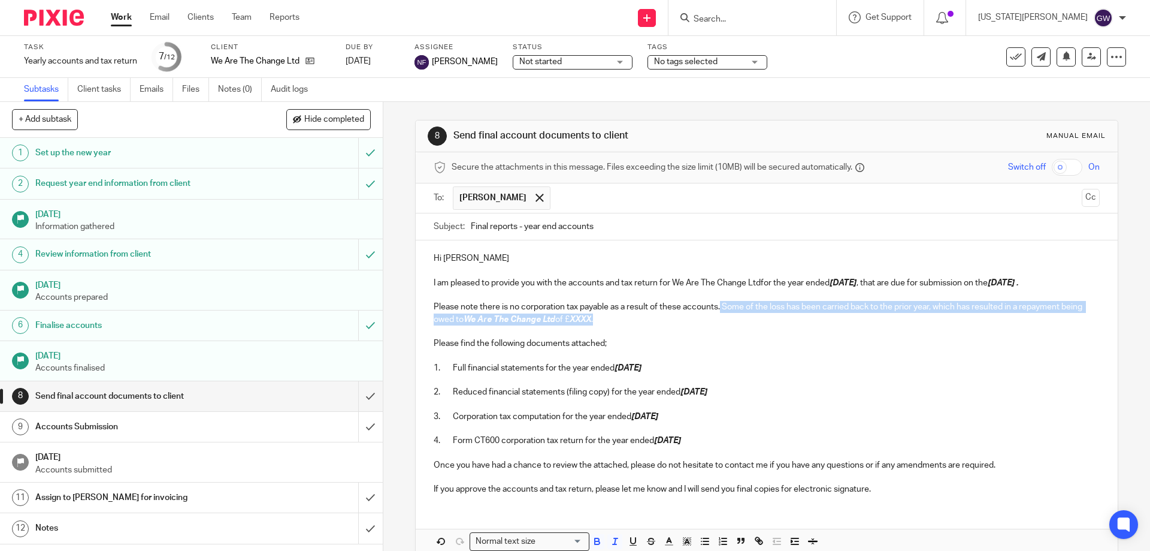
drag, startPoint x: 644, startPoint y: 320, endPoint x: 720, endPoint y: 308, distance: 76.4
click at [720, 308] on p "Please note there is no corporation tax payable as a result of these accounts. …" at bounding box center [767, 313] width 666 height 25
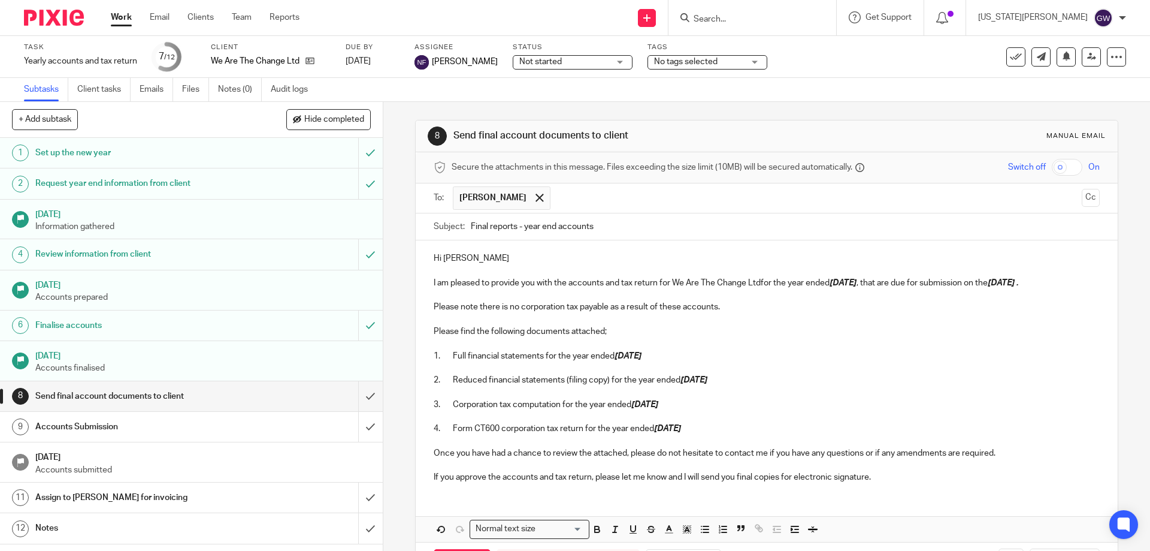
click at [514, 306] on p "Please note there is no corporation tax payable as a result of these accounts." at bounding box center [767, 307] width 666 height 12
click at [511, 309] on p "Please note there is no corporation tax payable as a result of these accounts." at bounding box center [767, 307] width 666 height 12
click at [706, 308] on p "Please note there is corporation tax payable as a result of these accounts." at bounding box center [767, 307] width 666 height 12
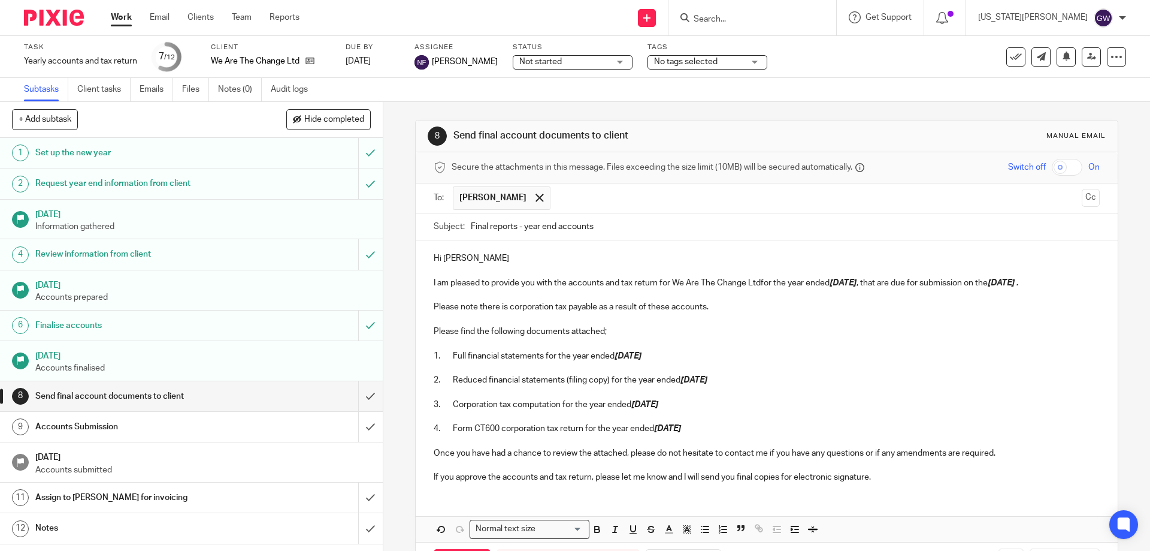
click at [713, 310] on p "Please note there is corporation tax payable as a result of these accounts." at bounding box center [767, 307] width 666 height 12
drag, startPoint x: 768, startPoint y: 306, endPoint x: 802, endPoint y: 306, distance: 34.2
click at [802, 306] on p "Please note there is corporation tax payable as a result of these accounts. The…" at bounding box center [767, 307] width 666 height 12
click at [615, 531] on line "button" at bounding box center [615, 529] width 1 height 6
click at [584, 530] on div "Loading..." at bounding box center [586, 527] width 5 height 15
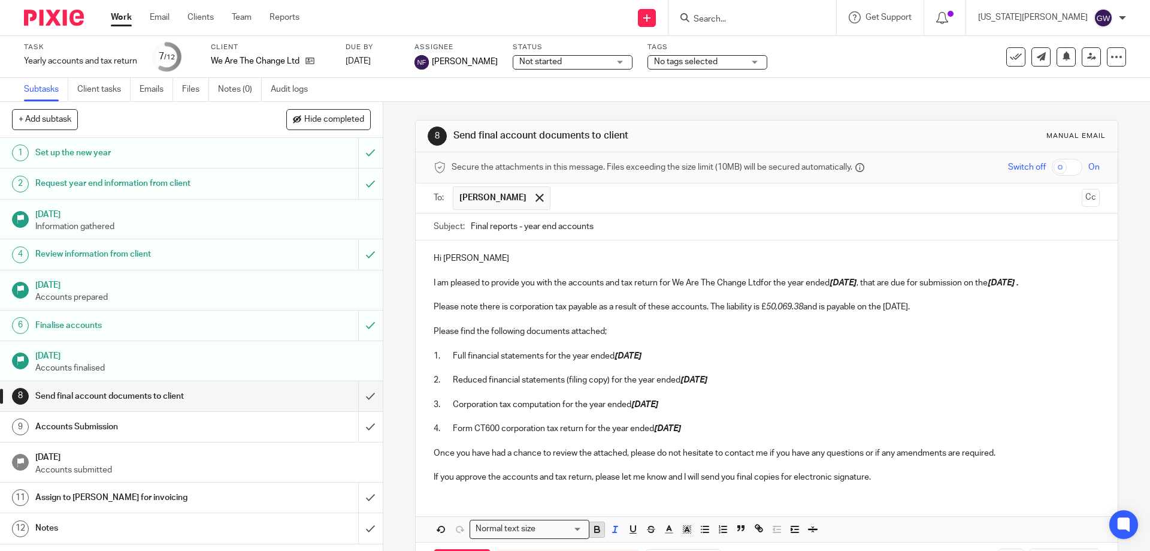
click at [592, 531] on icon "button" at bounding box center [597, 529] width 11 height 11
drag, startPoint x: 888, startPoint y: 305, endPoint x: 938, endPoint y: 309, distance: 49.9
click at [938, 309] on p "Please note there is corporation tax payable as a result of these accounts. The…" at bounding box center [767, 307] width 666 height 12
click at [595, 527] on icon "button" at bounding box center [597, 527] width 4 height 3
click at [614, 530] on icon "button" at bounding box center [615, 529] width 11 height 11
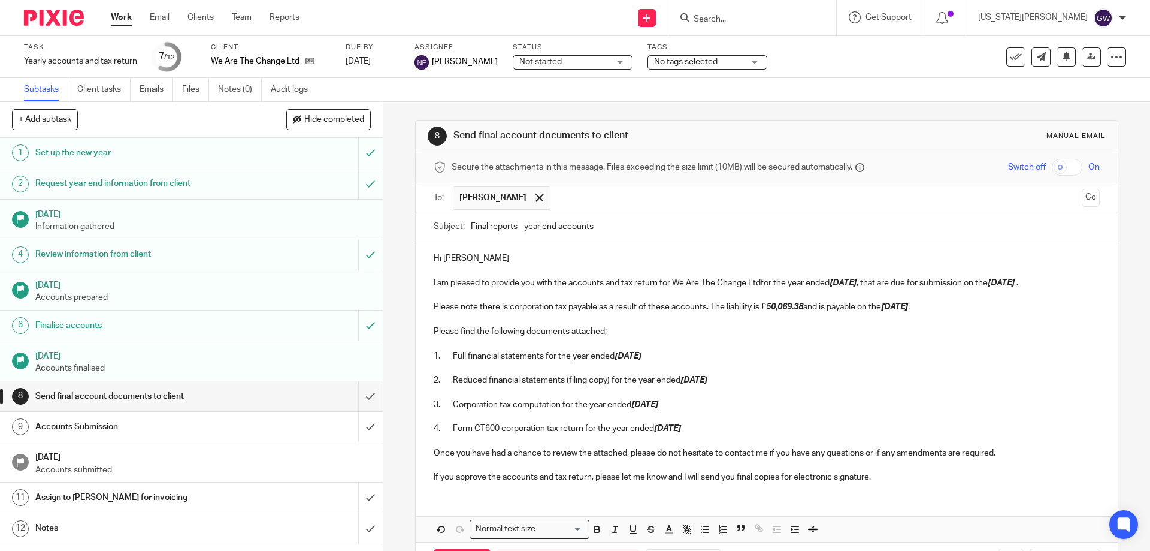
click at [915, 339] on p at bounding box center [767, 343] width 666 height 12
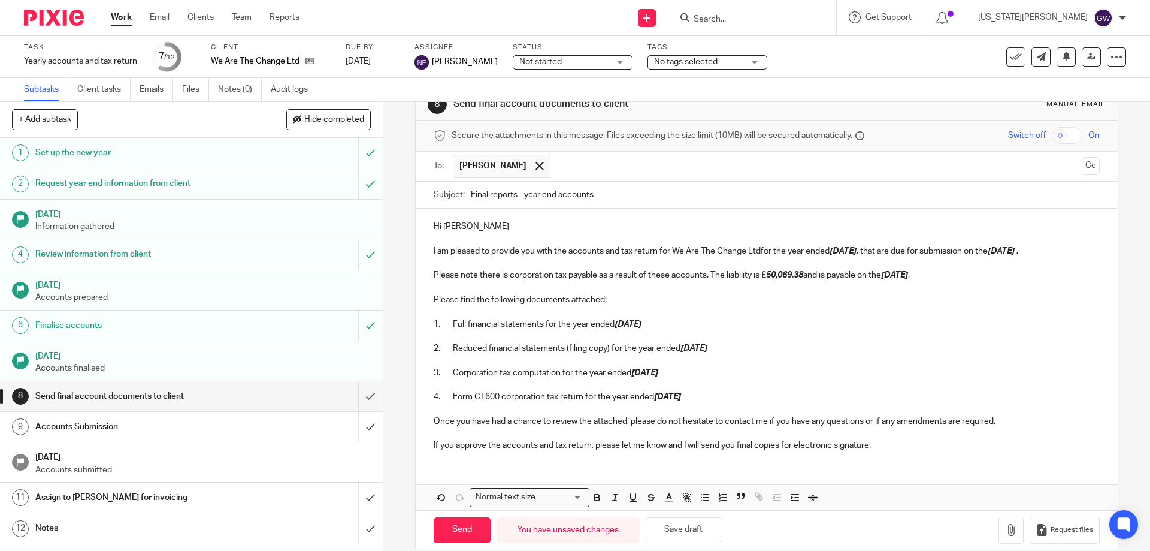
scroll to position [49, 0]
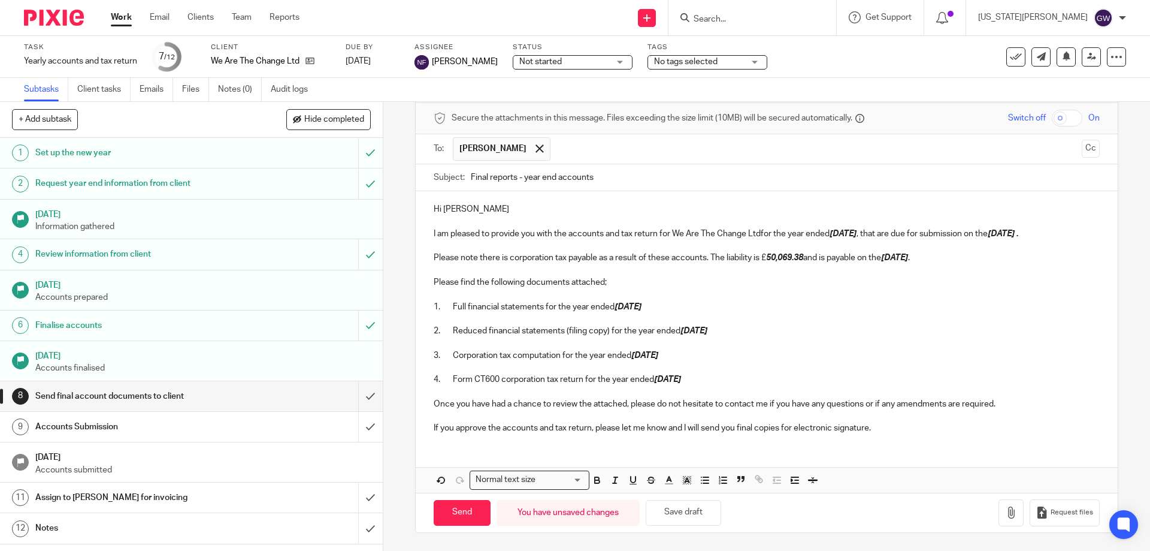
click at [759, 234] on p "I am pleased to provide you with the accounts and tax return for We Are The Cha…" at bounding box center [767, 234] width 666 height 12
click at [1005, 510] on icon "button" at bounding box center [1011, 512] width 12 height 12
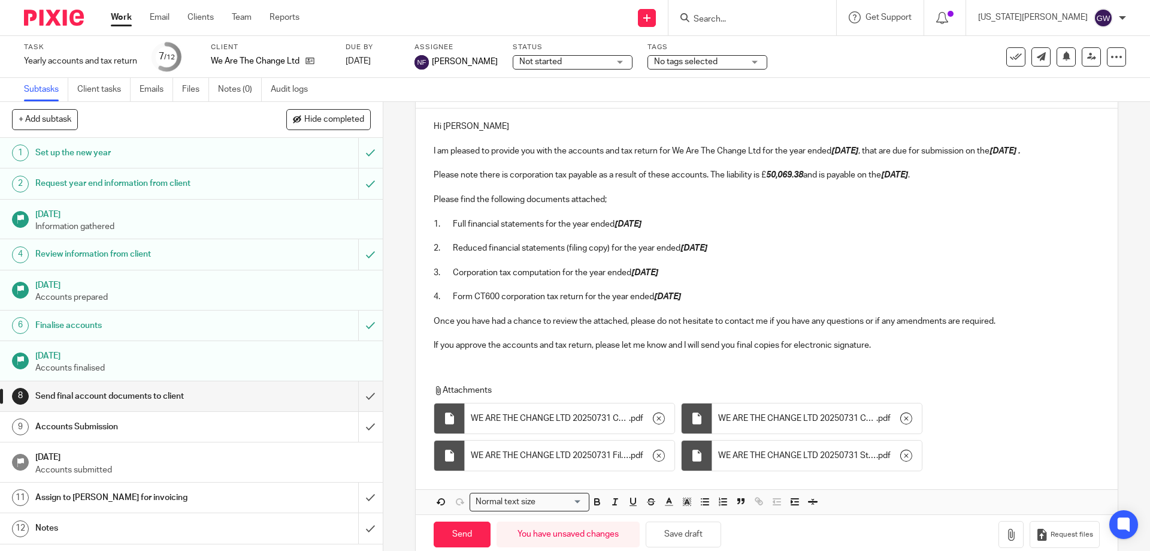
scroll to position [154, 0]
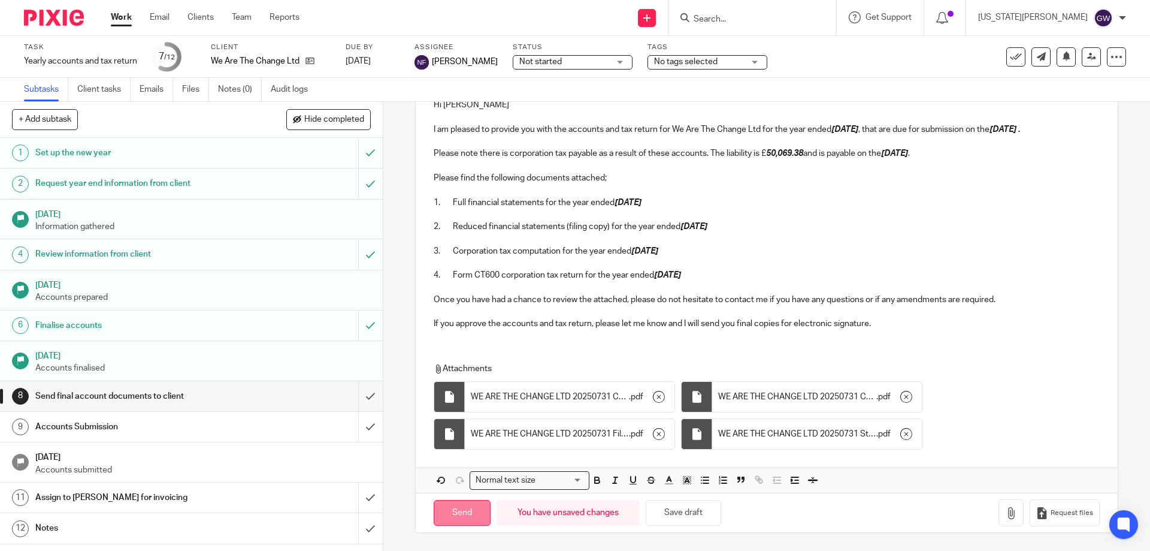
click at [475, 510] on input "Send" at bounding box center [462, 513] width 57 height 26
type input "Sent"
